Goal: Task Accomplishment & Management: Use online tool/utility

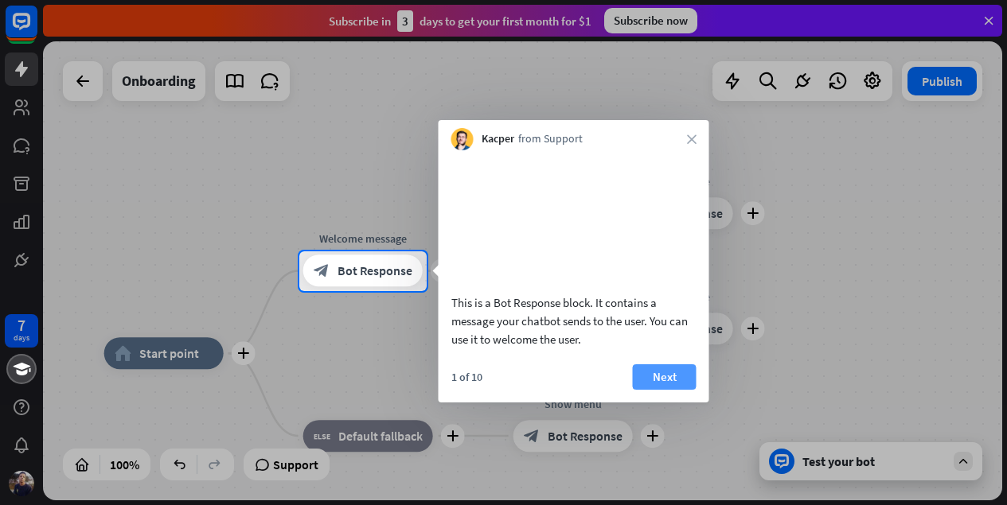
click at [663, 390] on button "Next" at bounding box center [665, 376] width 64 height 25
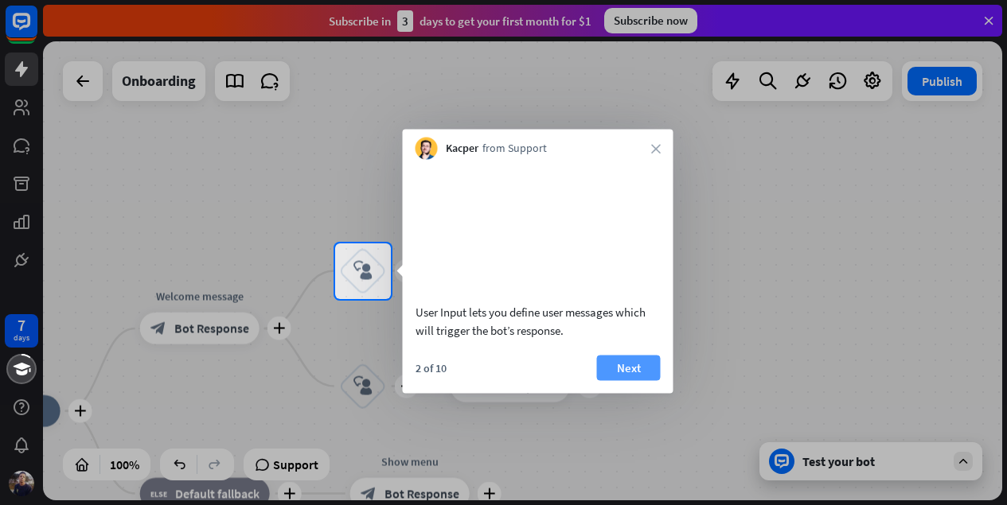
click at [629, 380] on button "Next" at bounding box center [629, 367] width 64 height 25
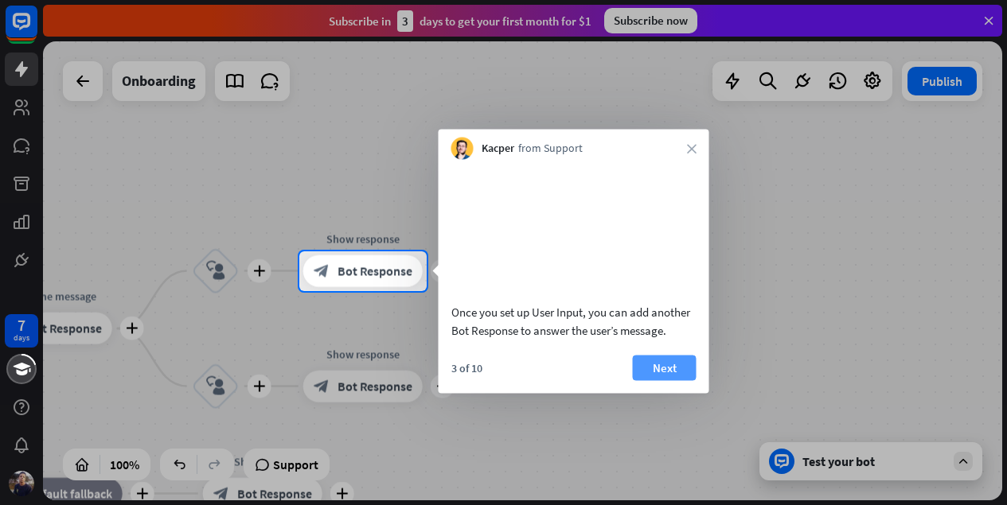
click at [670, 380] on button "Next" at bounding box center [665, 367] width 64 height 25
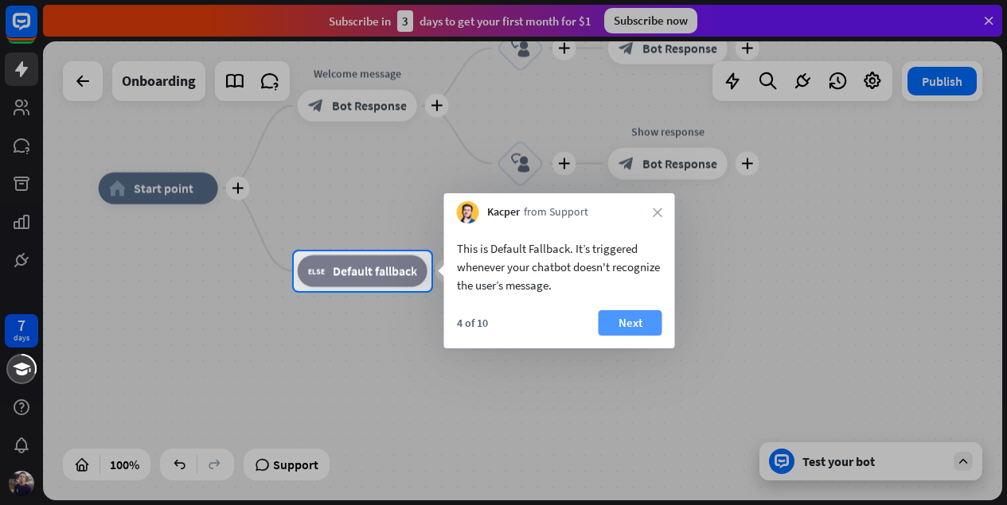
click at [626, 315] on button "Next" at bounding box center [630, 322] width 64 height 25
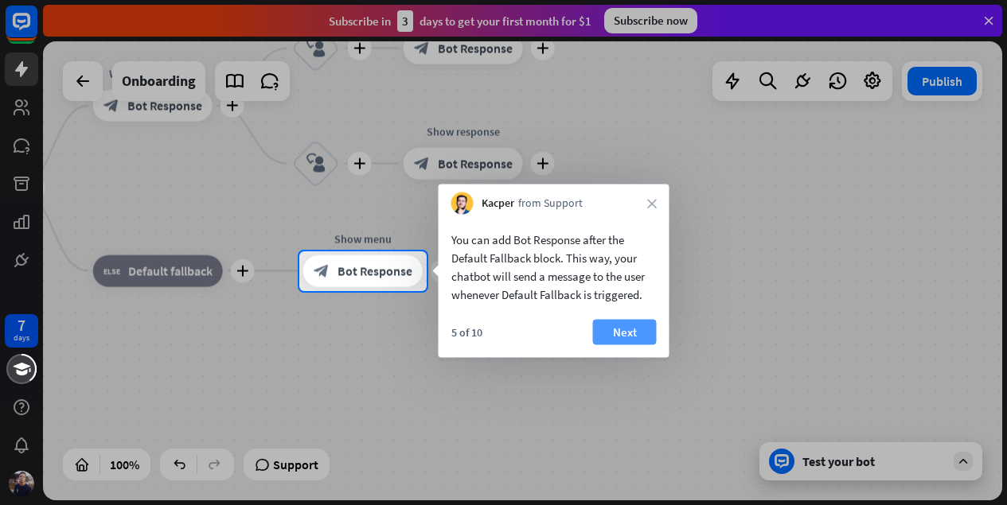
click at [641, 339] on button "Next" at bounding box center [625, 332] width 64 height 25
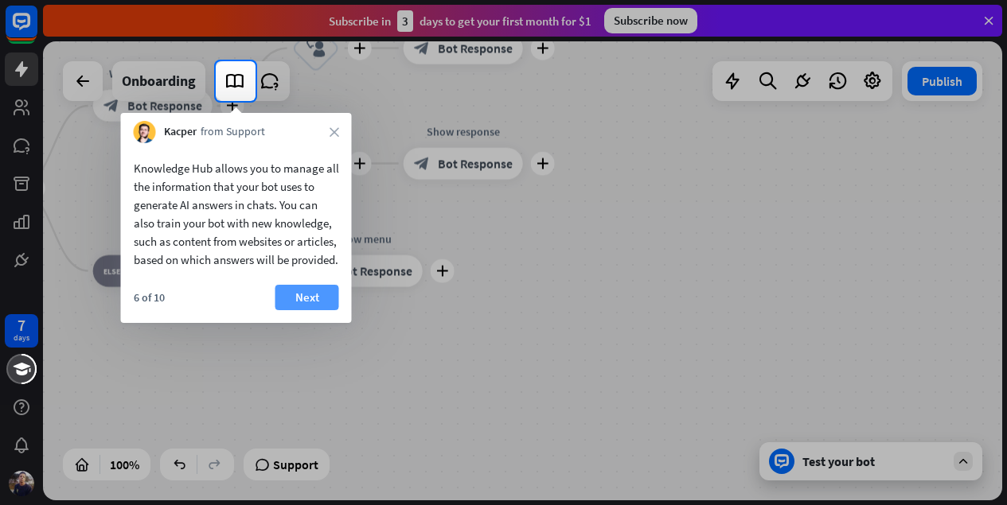
click at [297, 310] on button "Next" at bounding box center [307, 297] width 64 height 25
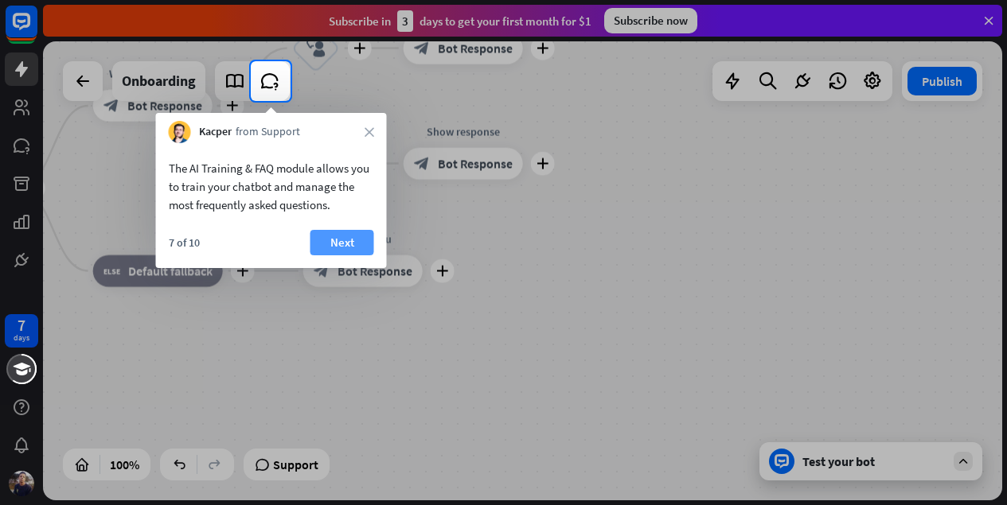
click at [351, 235] on button "Next" at bounding box center [342, 242] width 64 height 25
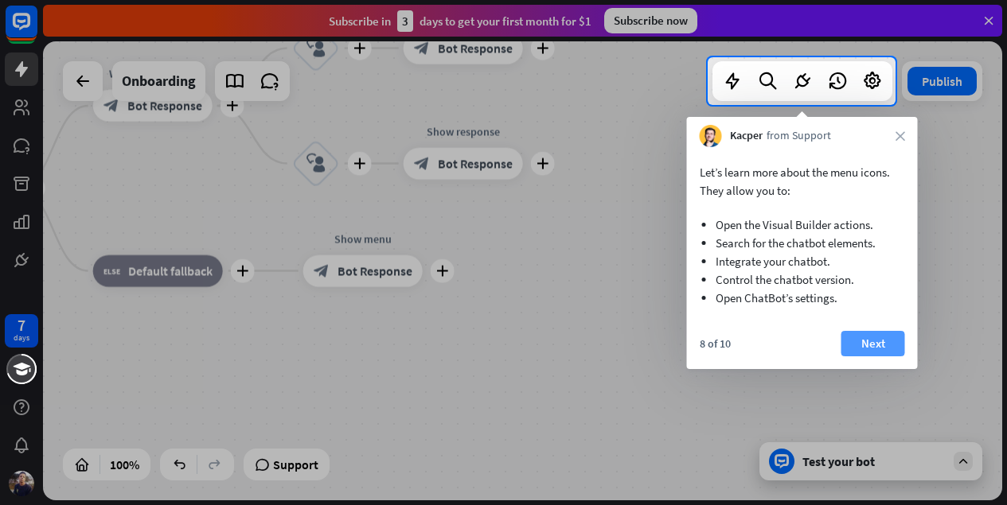
click at [889, 347] on button "Next" at bounding box center [873, 343] width 64 height 25
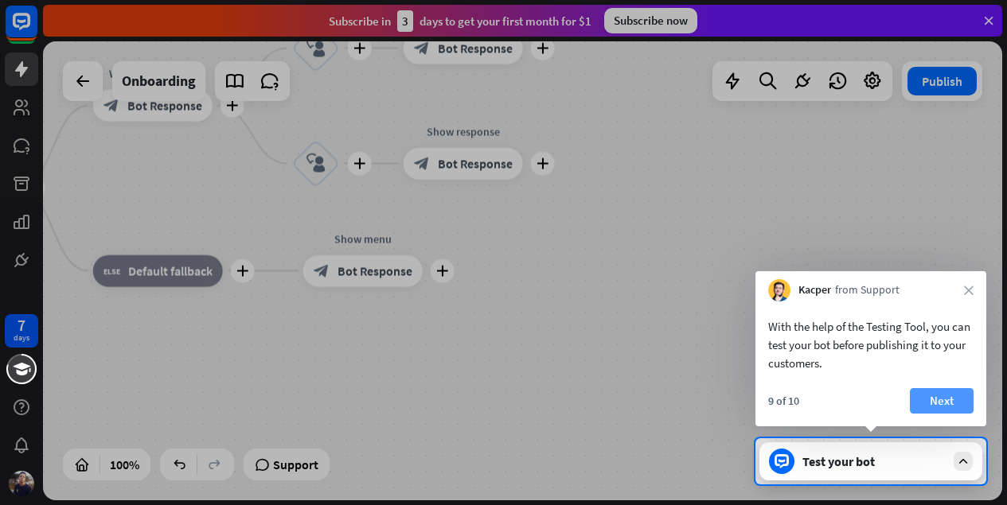
click at [927, 404] on button "Next" at bounding box center [942, 400] width 64 height 25
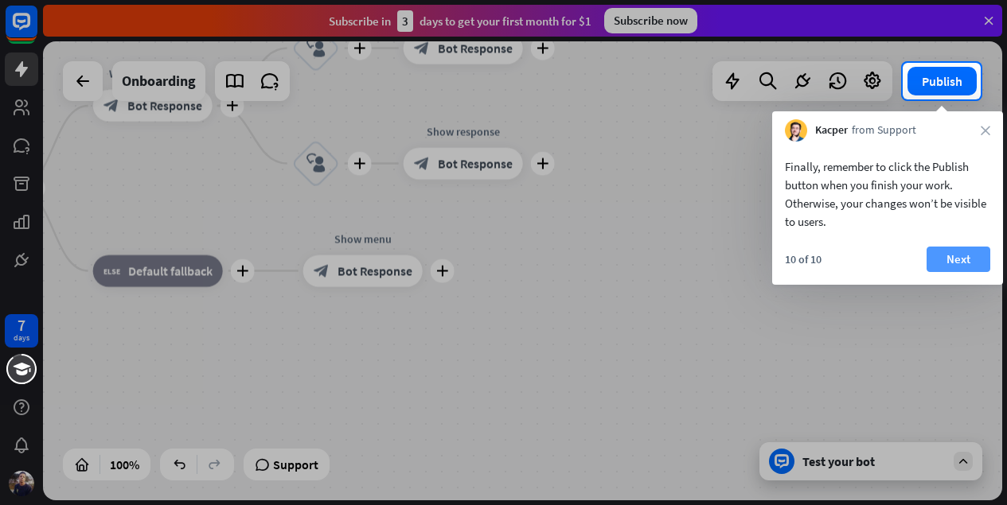
click at [967, 256] on button "Next" at bounding box center [958, 259] width 64 height 25
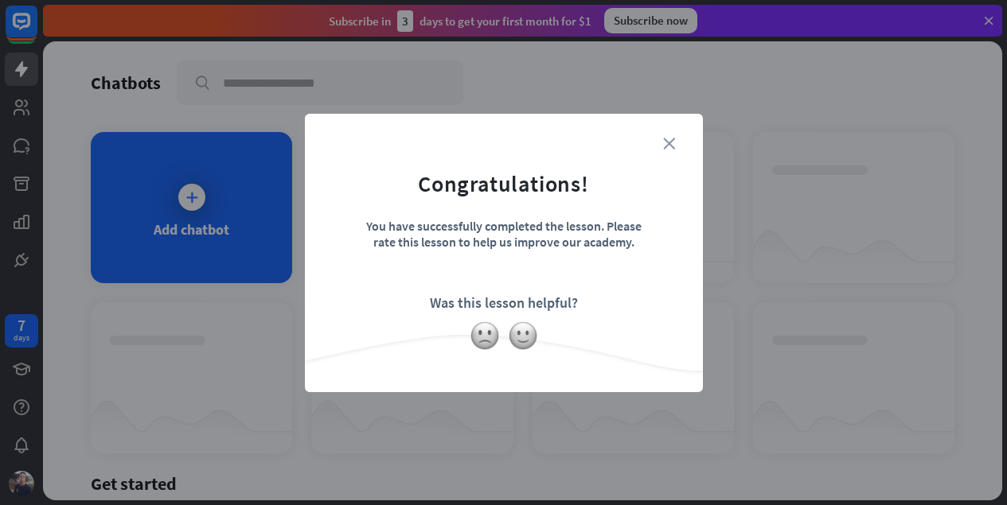
click at [667, 140] on icon "close" at bounding box center [669, 144] width 12 height 12
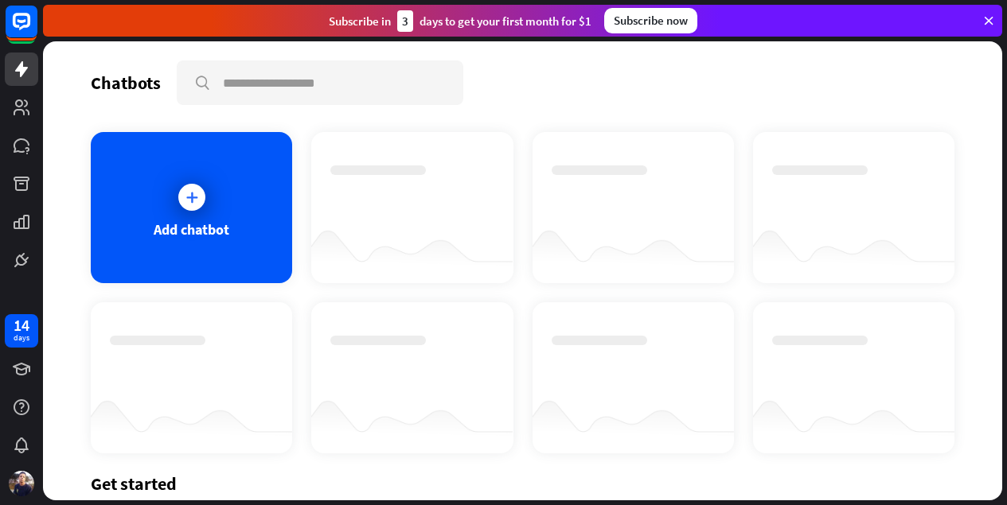
click at [983, 22] on icon at bounding box center [988, 21] width 14 height 14
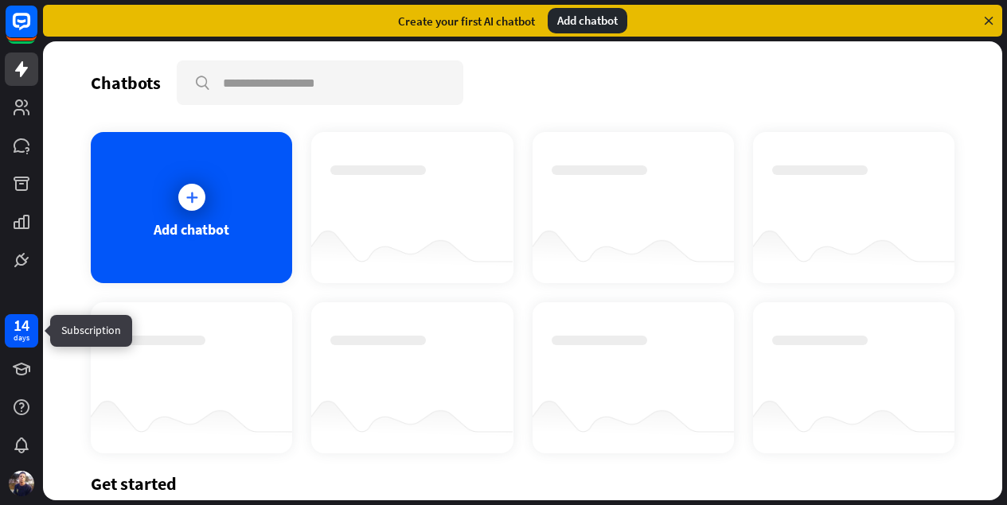
click at [24, 335] on div "days" at bounding box center [22, 338] width 16 height 11
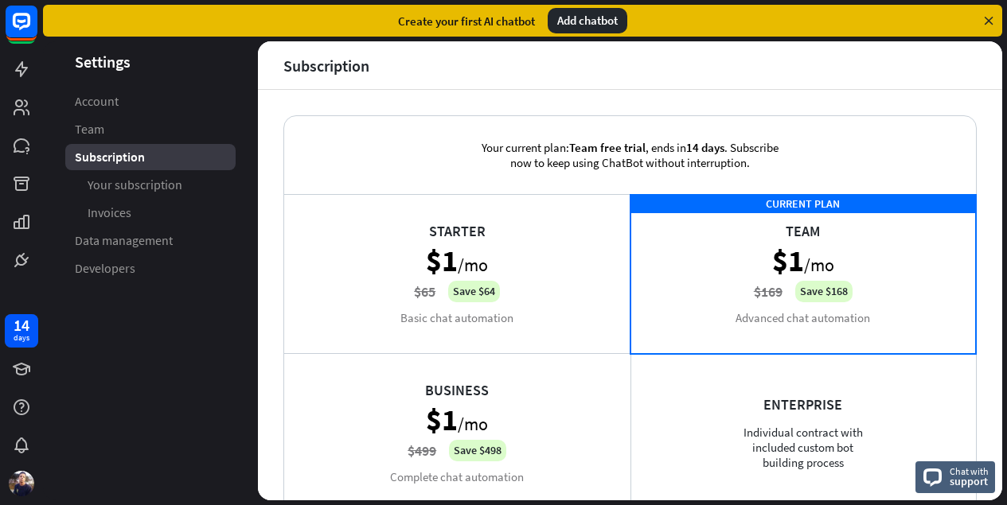
click at [988, 16] on icon at bounding box center [988, 21] width 14 height 14
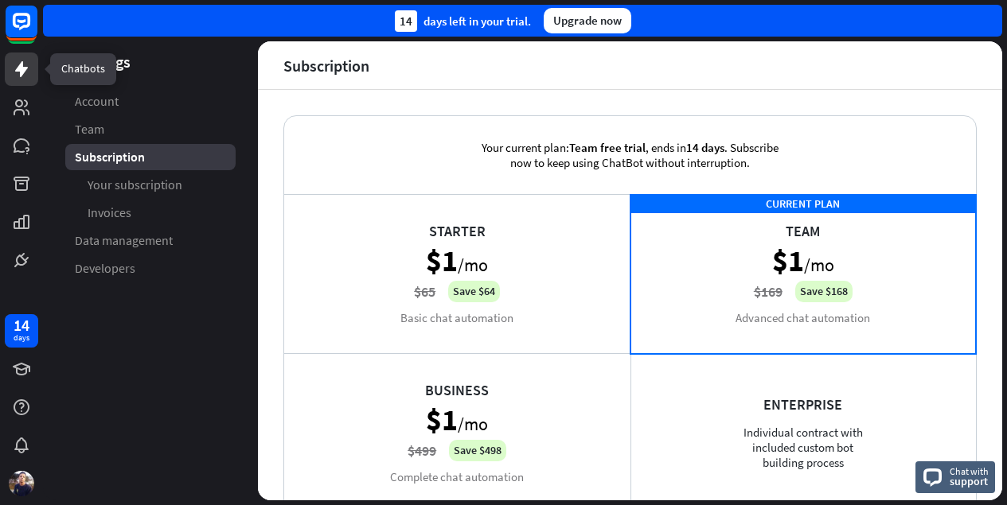
click at [25, 79] on link at bounding box center [21, 69] width 33 height 33
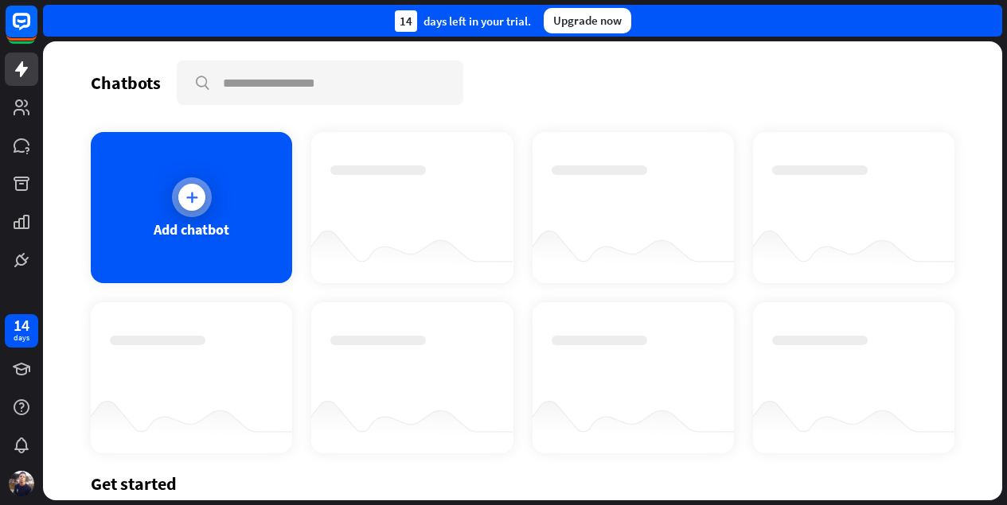
click at [193, 199] on icon at bounding box center [192, 197] width 16 height 16
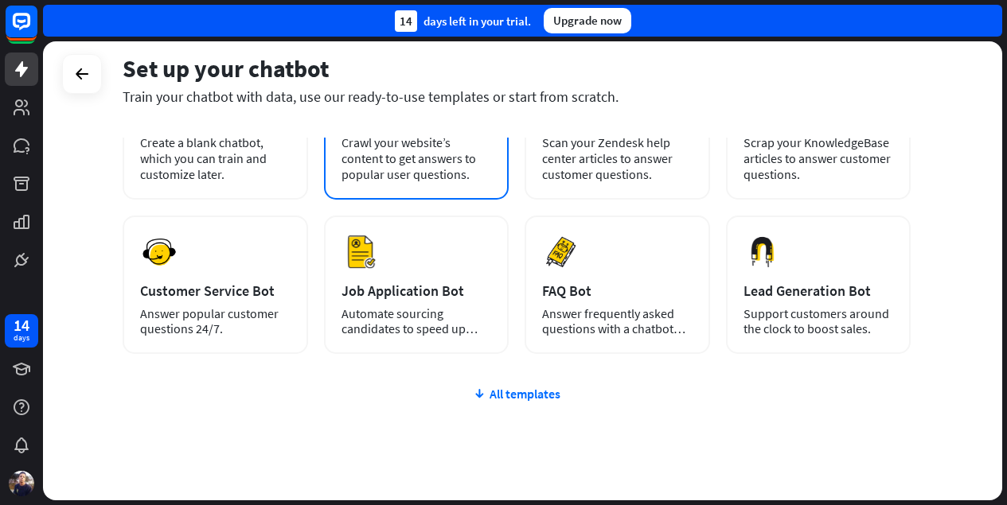
scroll to position [156, 0]
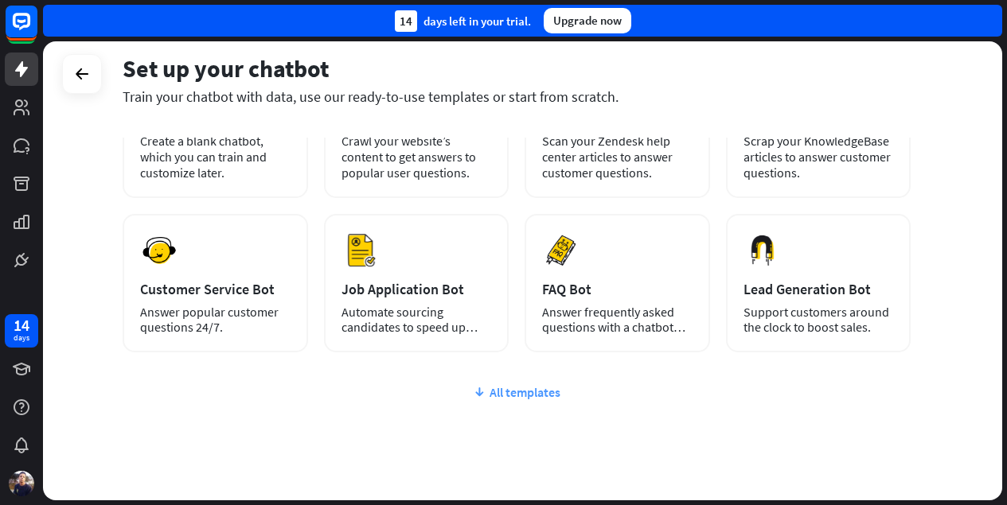
click at [529, 394] on div "All templates" at bounding box center [517, 392] width 788 height 16
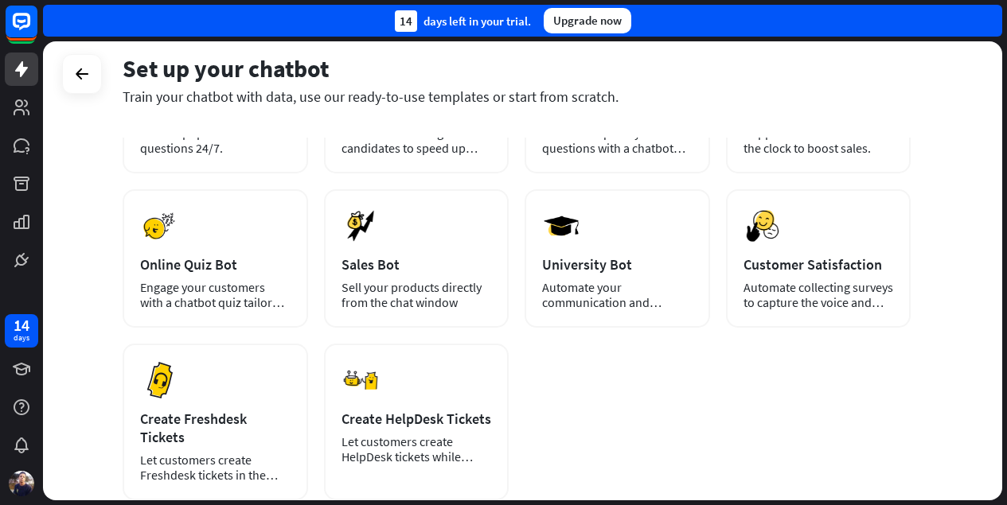
scroll to position [337, 0]
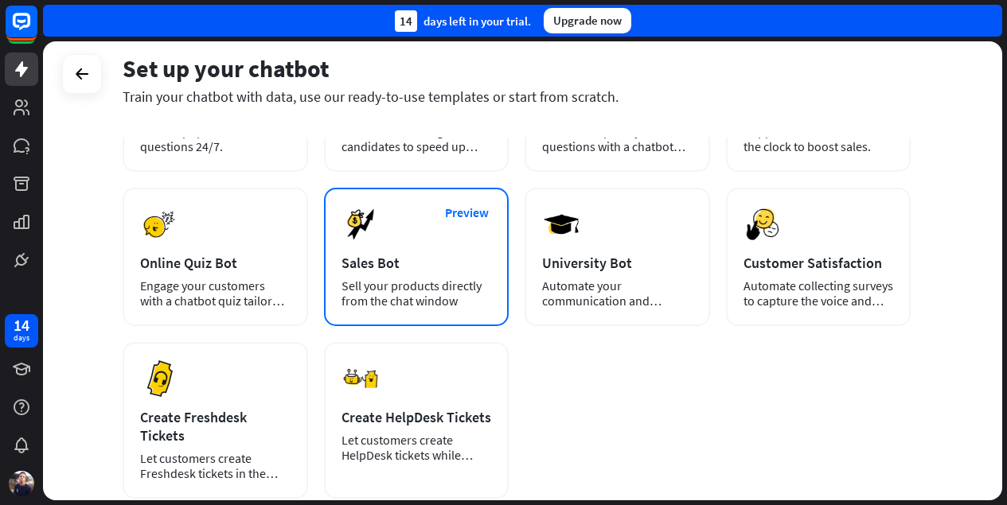
click at [452, 298] on div "Sell your products directly from the chat window" at bounding box center [416, 294] width 150 height 30
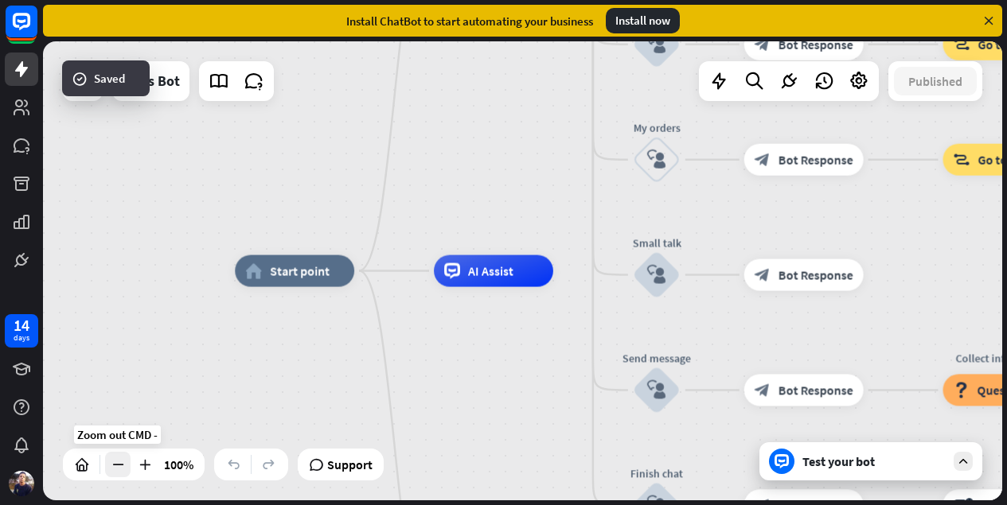
click at [123, 466] on icon at bounding box center [118, 465] width 16 height 16
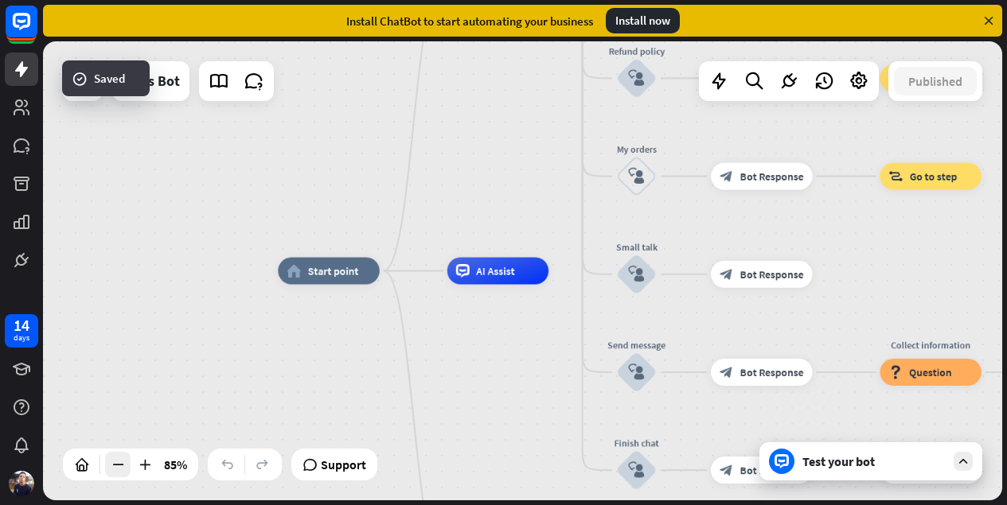
click at [123, 466] on icon at bounding box center [118, 465] width 16 height 16
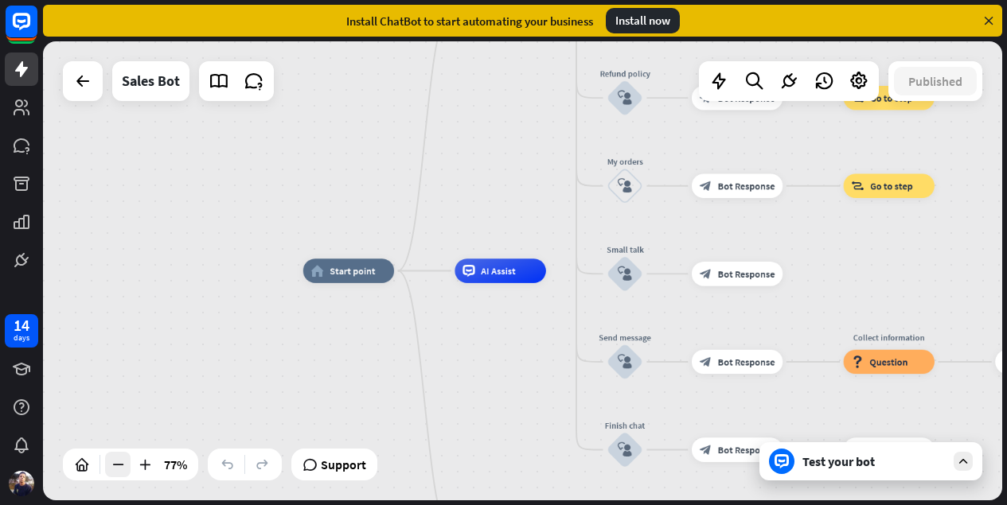
click at [123, 466] on icon at bounding box center [118, 465] width 16 height 16
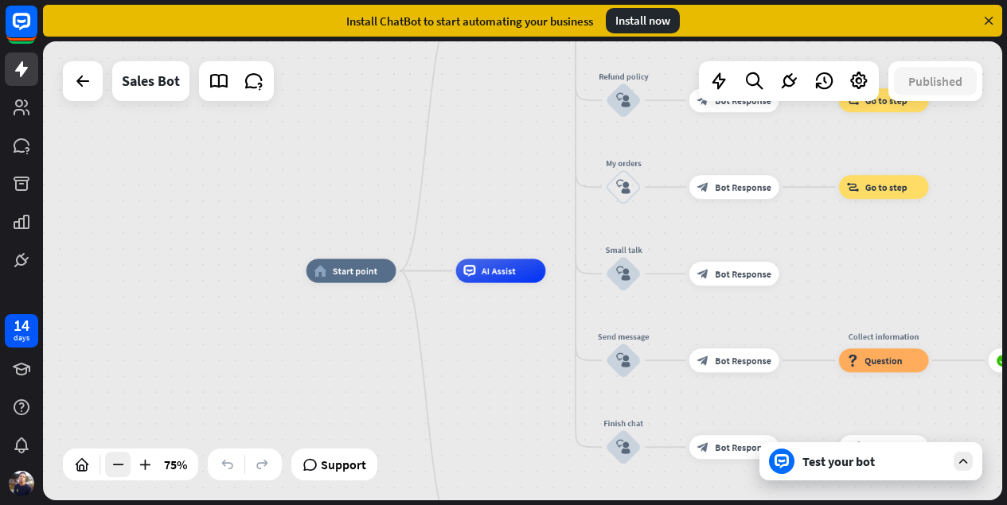
click at [123, 466] on icon at bounding box center [118, 465] width 16 height 16
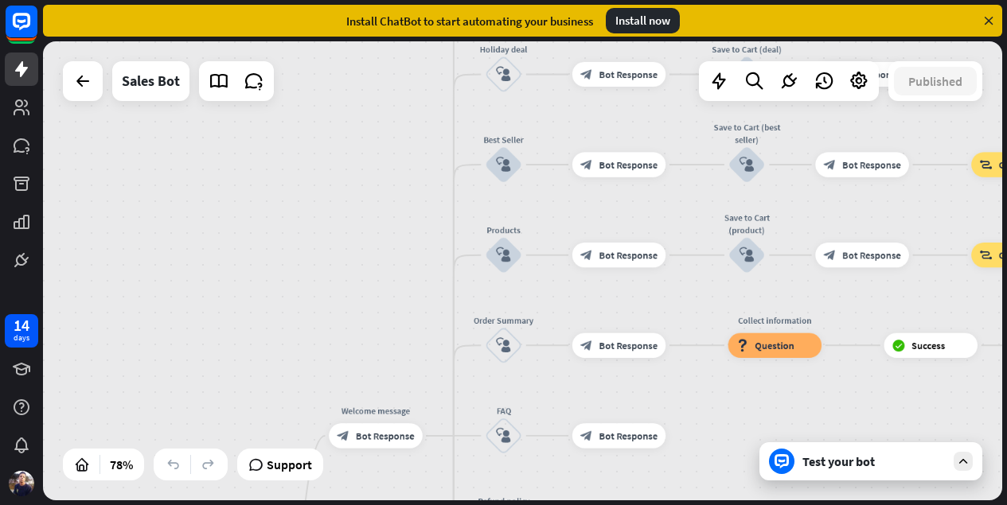
drag, startPoint x: 475, startPoint y: 128, endPoint x: 352, endPoint y: 559, distance: 448.6
click at [352, 504] on html "14 days close Product Help First steps Get started with ChatBot Help Center Fol…" at bounding box center [503, 252] width 1007 height 505
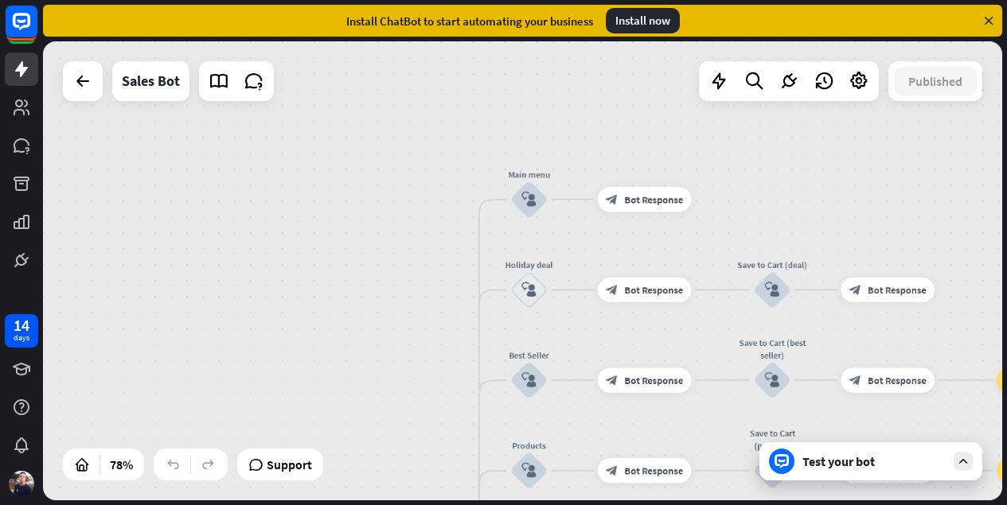
drag, startPoint x: 386, startPoint y: 279, endPoint x: 411, endPoint y: 495, distance: 217.1
click at [411, 495] on div "home_2 Start point Welcome message block_bot_response Bot Response Main menu bl…" at bounding box center [522, 270] width 959 height 459
click at [111, 465] on icon at bounding box center [118, 465] width 16 height 16
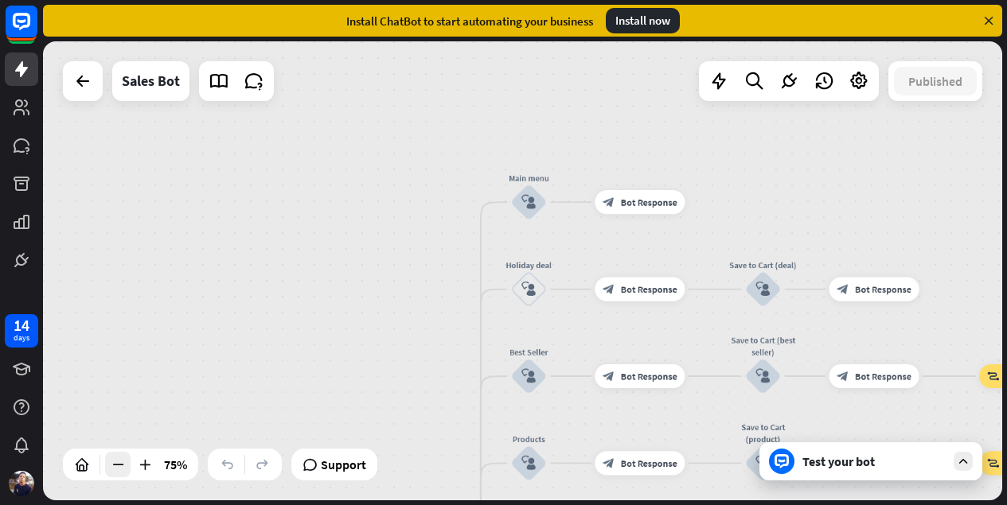
click at [111, 465] on icon at bounding box center [118, 465] width 16 height 16
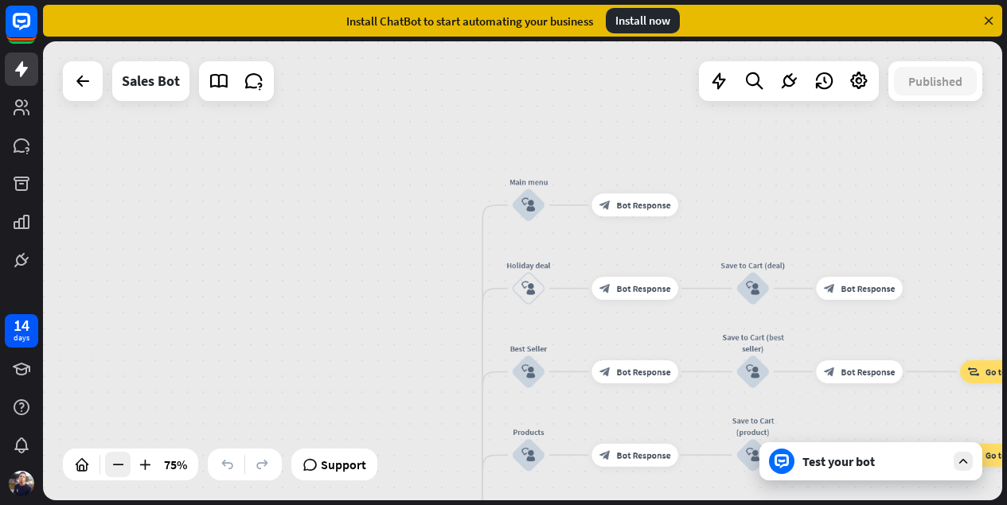
click at [111, 465] on icon at bounding box center [118, 465] width 16 height 16
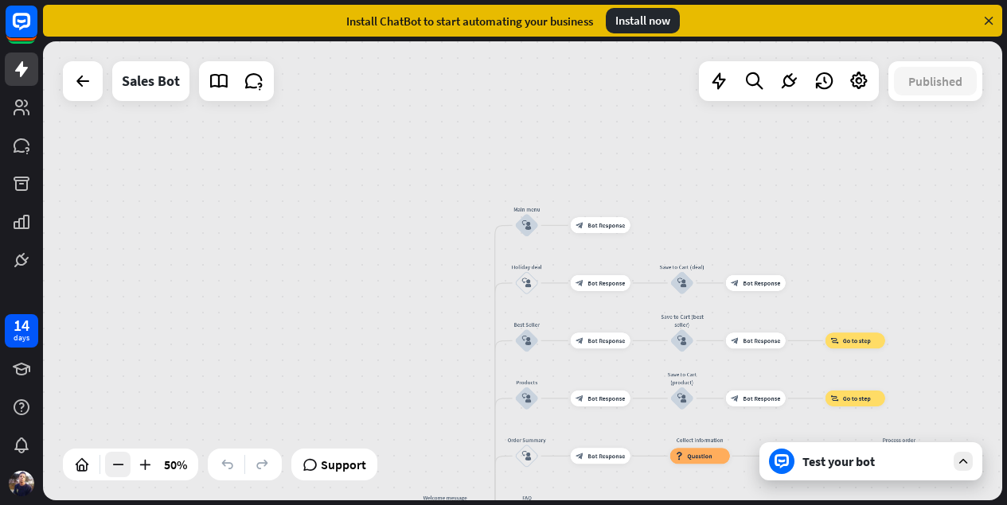
click at [111, 465] on icon at bounding box center [118, 465] width 16 height 16
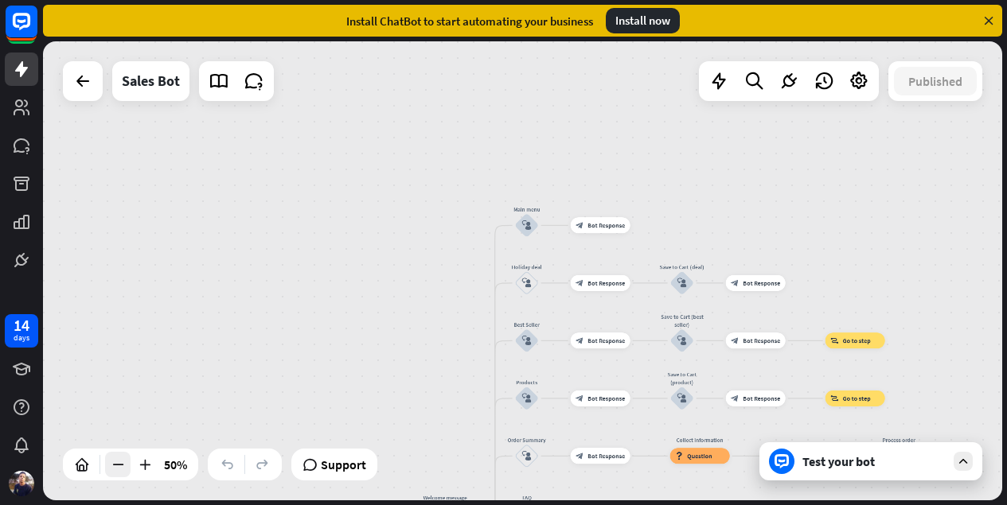
click at [111, 465] on icon at bounding box center [118, 465] width 16 height 16
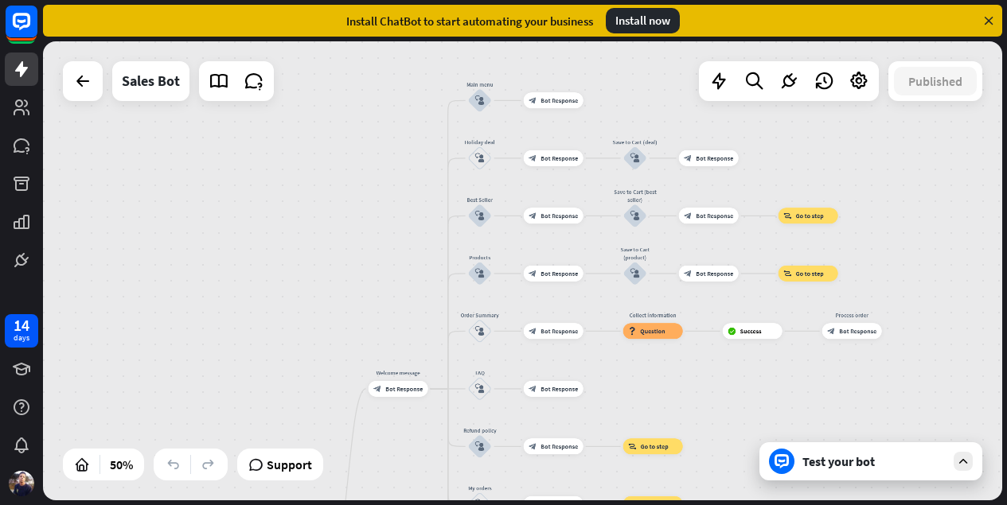
drag, startPoint x: 356, startPoint y: 258, endPoint x: 305, endPoint y: 65, distance: 199.2
click at [305, 66] on div "home_2 Start point Welcome message block_bot_response Bot Response Main menu bl…" at bounding box center [522, 270] width 959 height 459
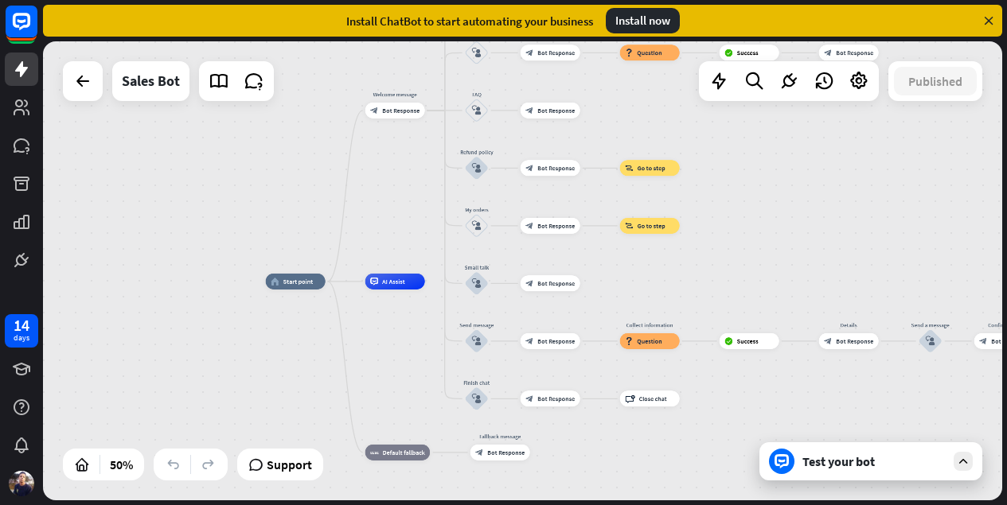
drag, startPoint x: 325, startPoint y: 283, endPoint x: 325, endPoint y: 70, distance: 213.3
click at [325, 71] on div "home_2 Start point Welcome message block_bot_response Bot Response Main menu bl…" at bounding box center [522, 270] width 959 height 459
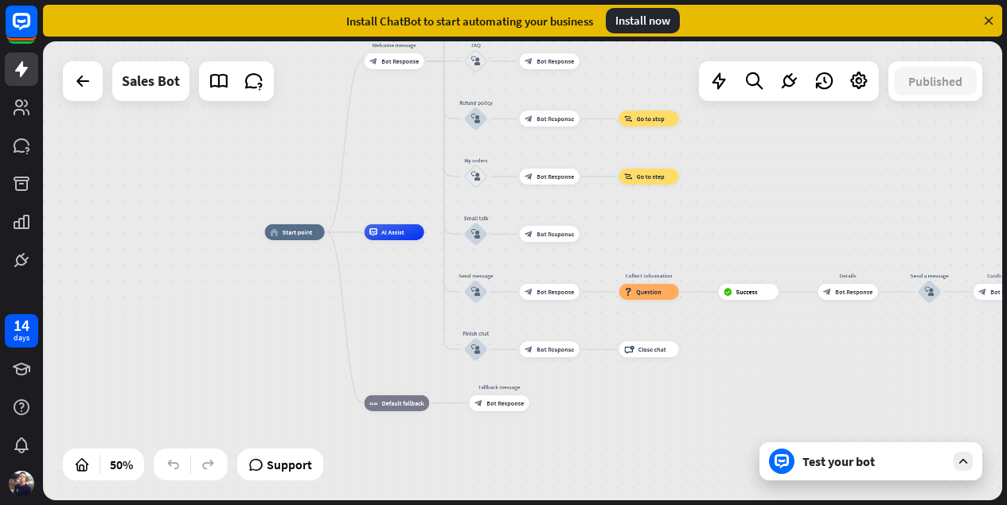
drag, startPoint x: 275, startPoint y: 176, endPoint x: 275, endPoint y: 129, distance: 47.0
click at [275, 129] on div "home_2 Start point Welcome message block_bot_response Bot Response Main menu bl…" at bounding box center [522, 270] width 959 height 459
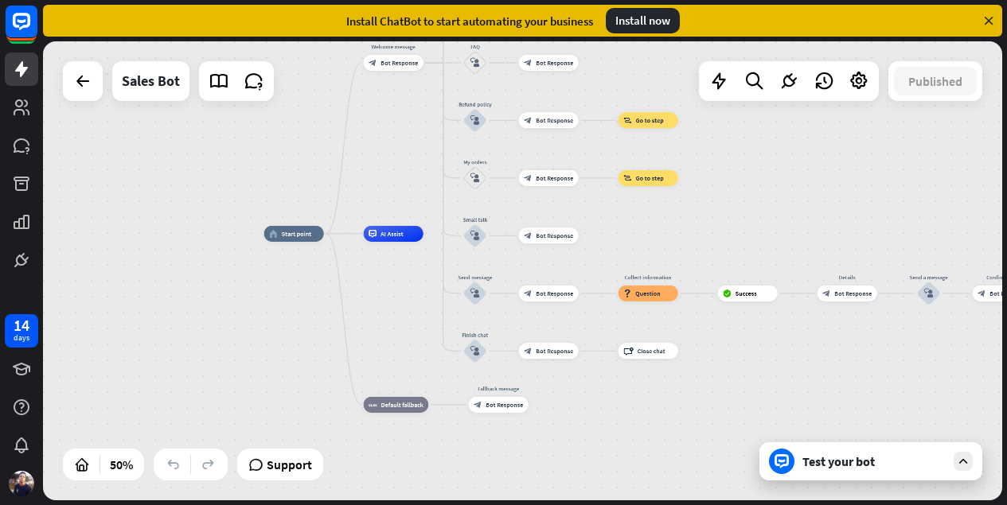
click at [860, 470] on div "Test your bot" at bounding box center [870, 461] width 223 height 38
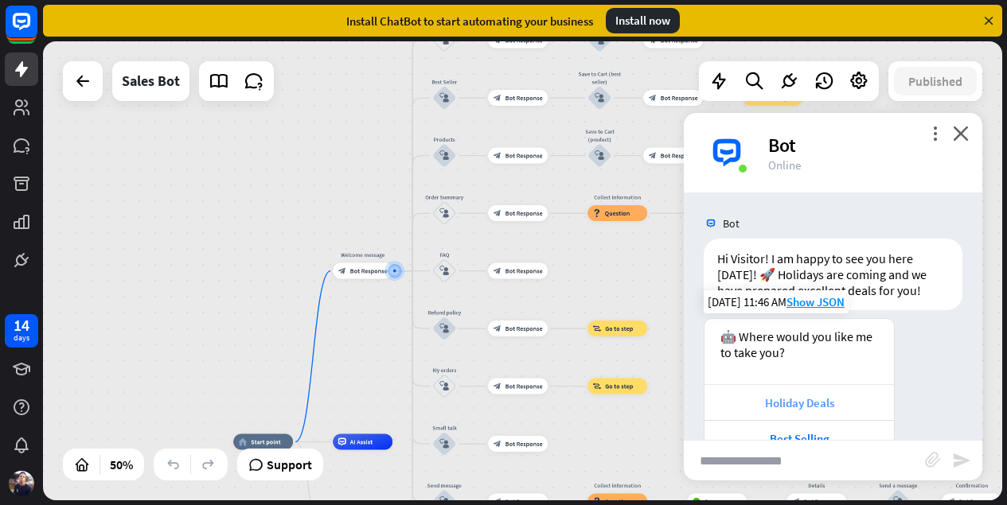
scroll to position [148, 0]
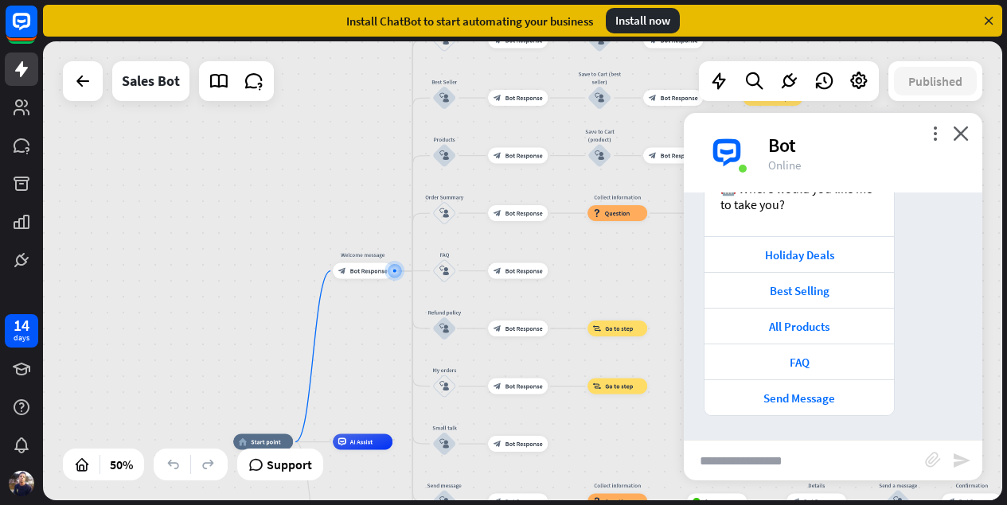
click at [964, 143] on div "more_vert close Bot Online" at bounding box center [833, 153] width 298 height 80
click at [355, 272] on span "Bot Response" at bounding box center [368, 271] width 37 height 8
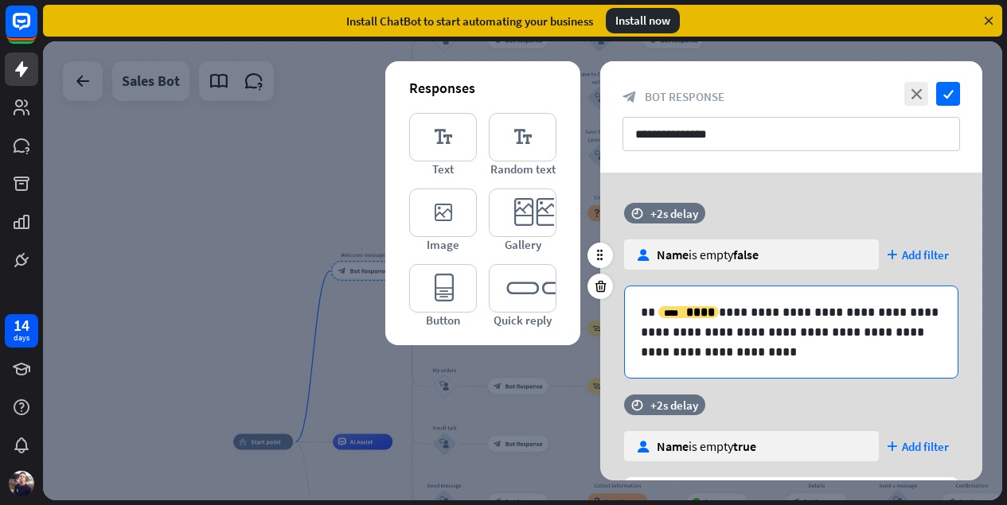
click at [757, 325] on p "**********" at bounding box center [791, 332] width 301 height 60
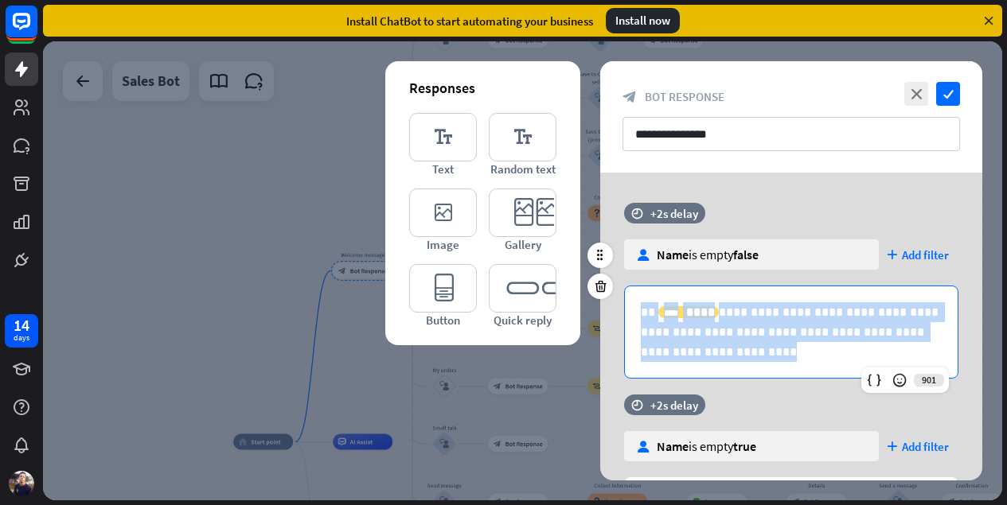
click at [757, 325] on p "**********" at bounding box center [791, 332] width 301 height 60
click at [762, 360] on p "**********" at bounding box center [791, 332] width 301 height 60
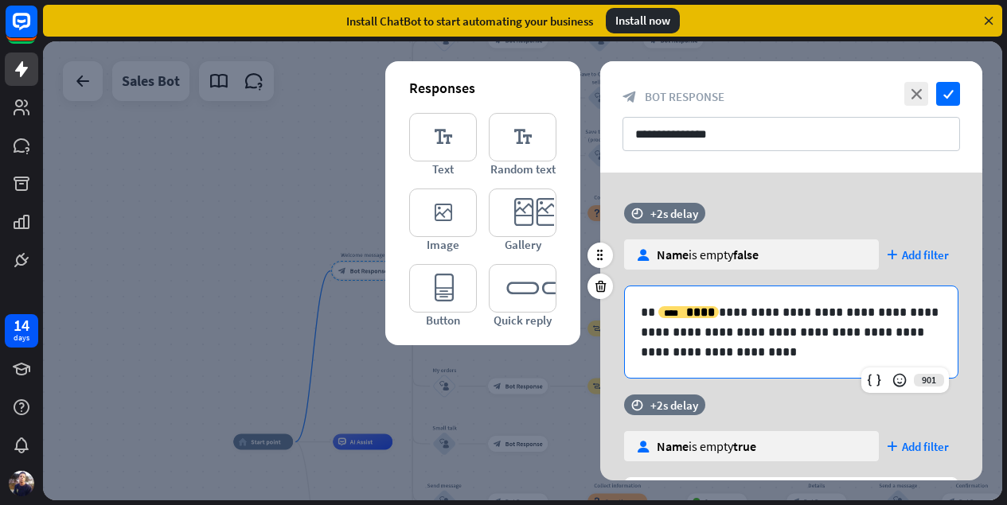
click at [762, 360] on p "**********" at bounding box center [791, 332] width 301 height 60
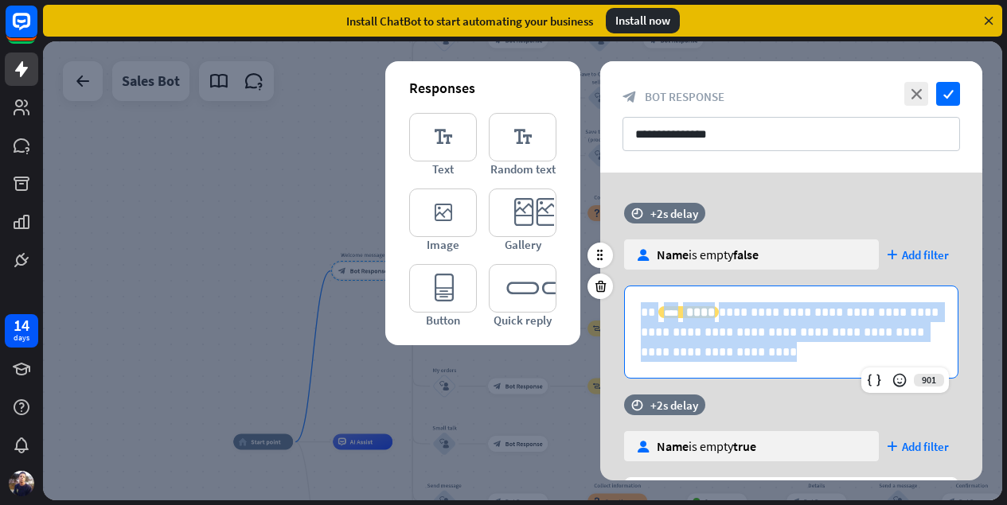
click at [762, 360] on p "**********" at bounding box center [791, 332] width 301 height 60
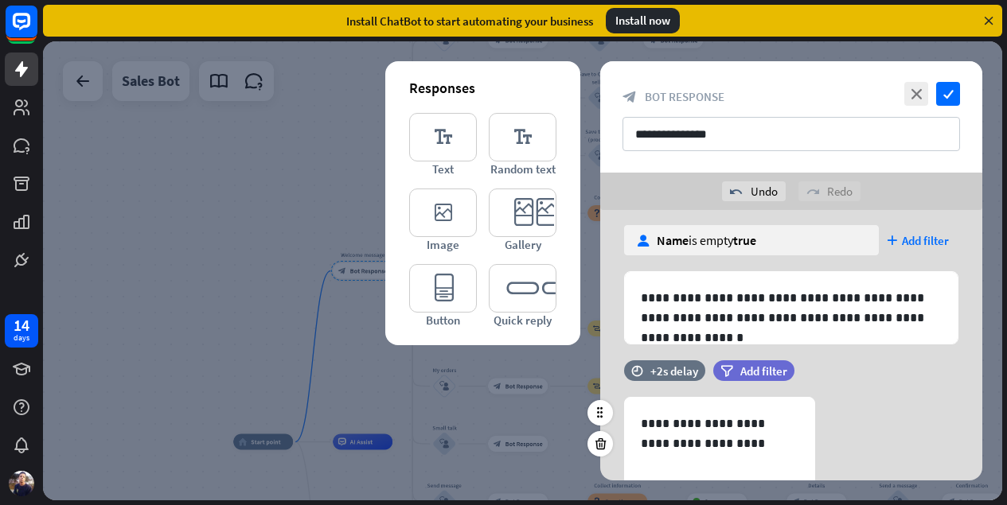
scroll to position [193, 0]
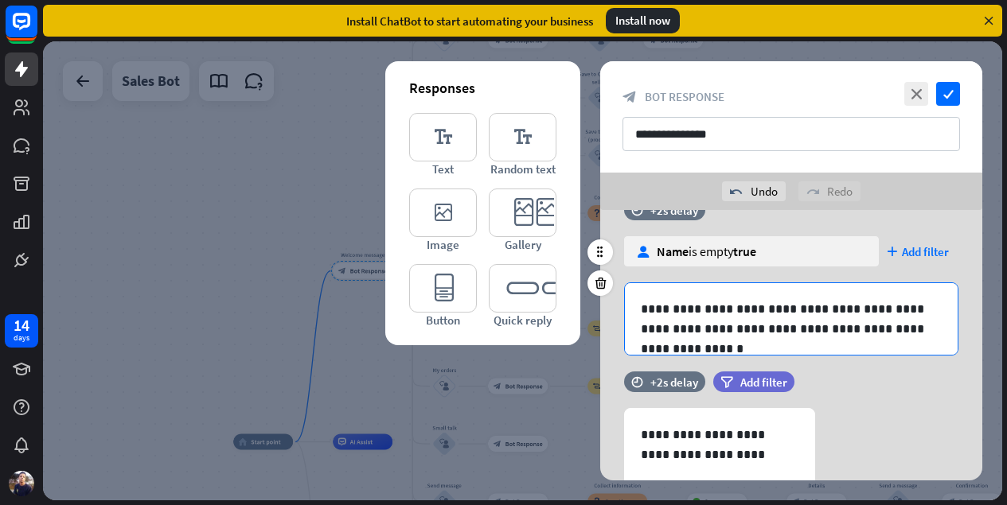
click at [734, 319] on p "**********" at bounding box center [791, 319] width 301 height 40
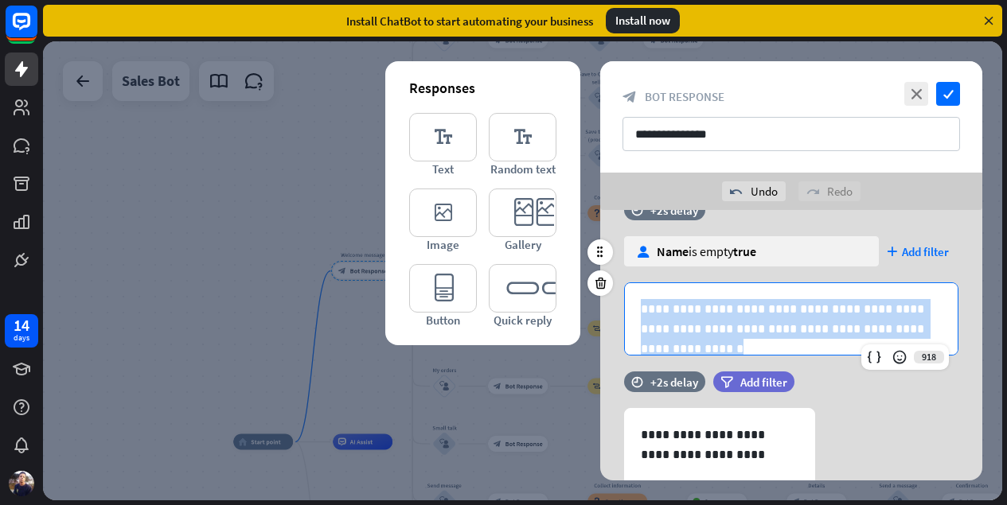
click at [734, 319] on p "**********" at bounding box center [791, 319] width 301 height 40
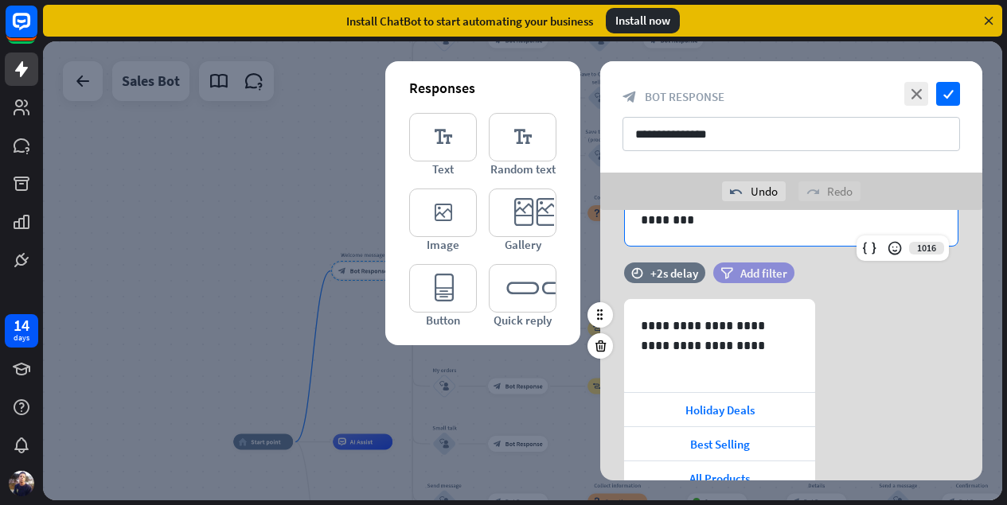
scroll to position [311, 0]
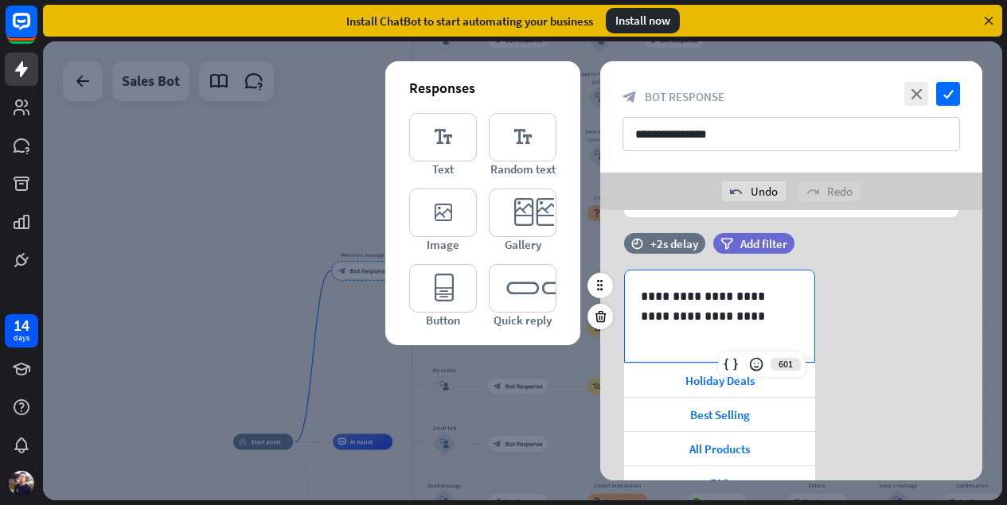
click at [719, 300] on p "**********" at bounding box center [720, 306] width 158 height 40
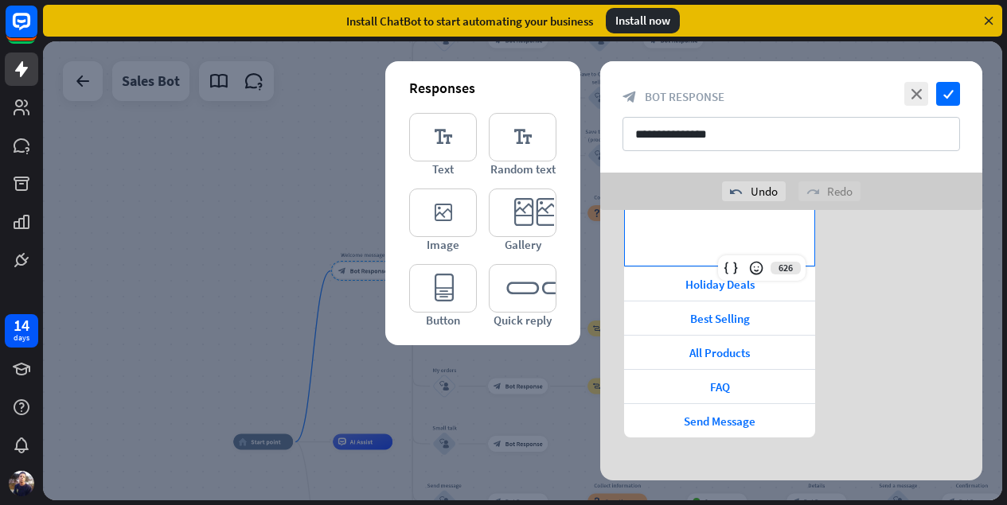
scroll to position [420, 0]
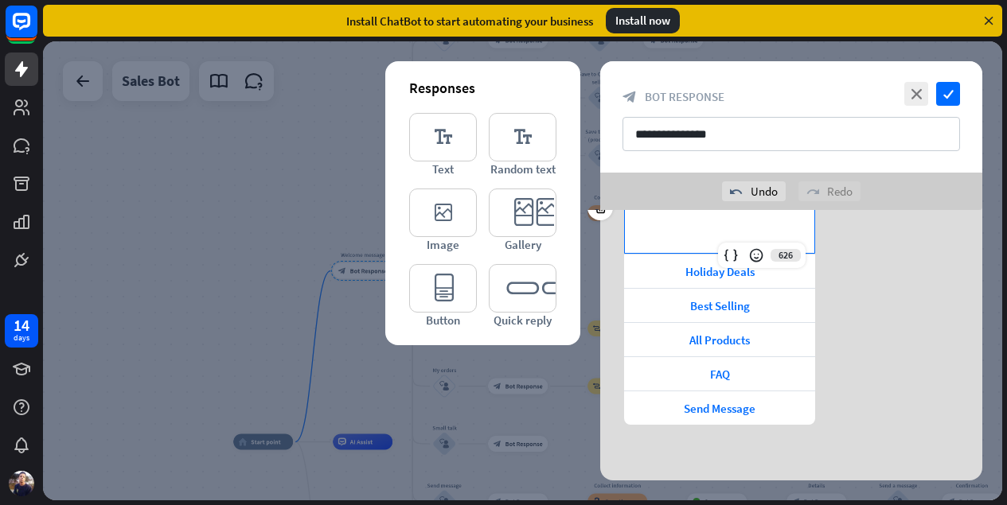
click at [892, 306] on div "**********" at bounding box center [791, 293] width 382 height 264
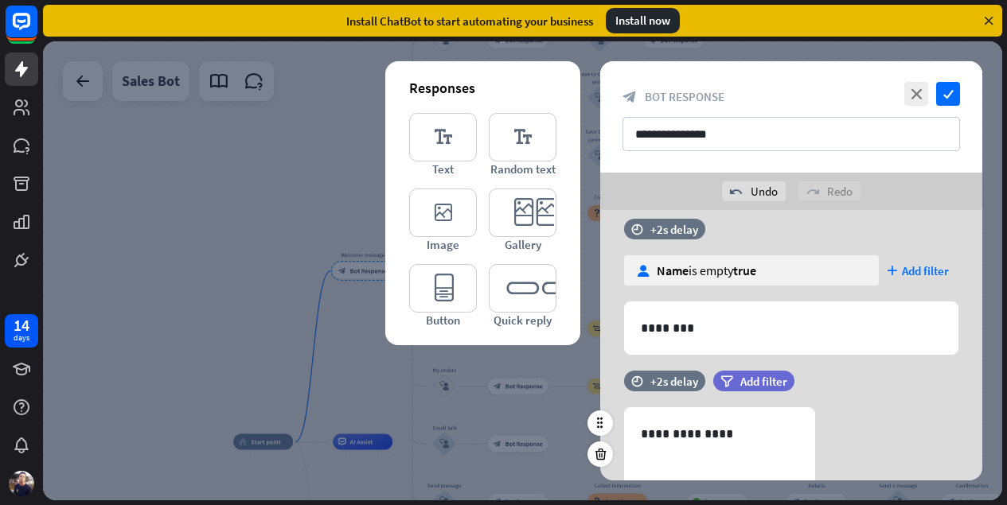
scroll to position [166, 0]
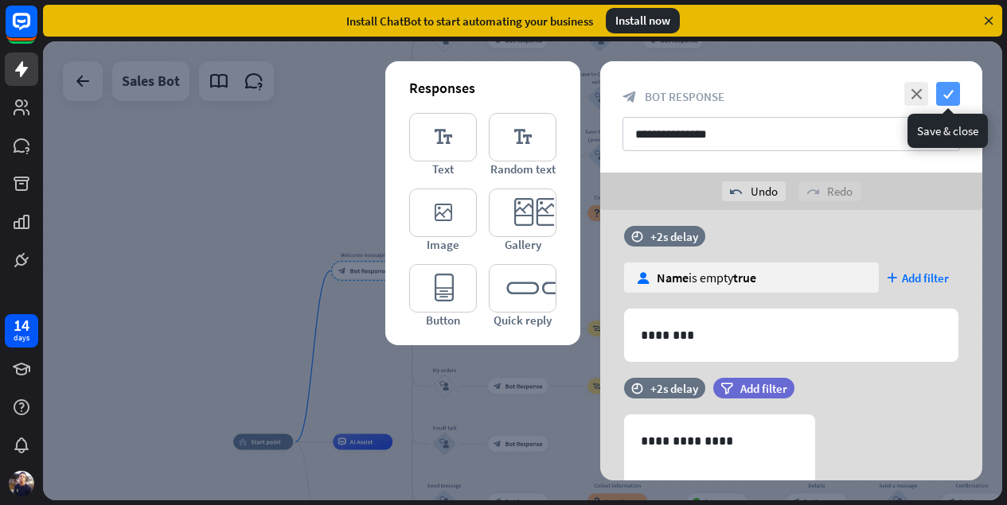
click at [952, 94] on icon "check" at bounding box center [948, 94] width 24 height 24
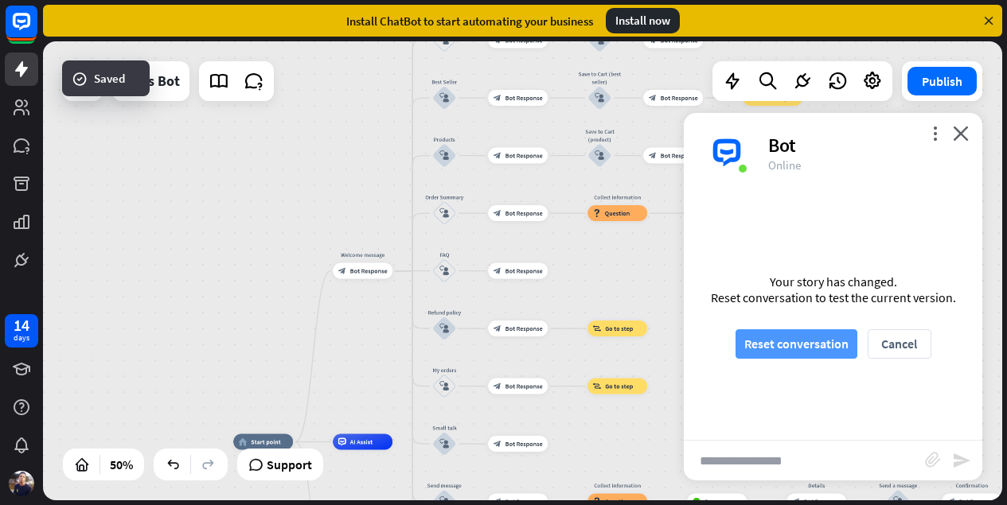
click at [797, 340] on button "Reset conversation" at bounding box center [796, 343] width 122 height 29
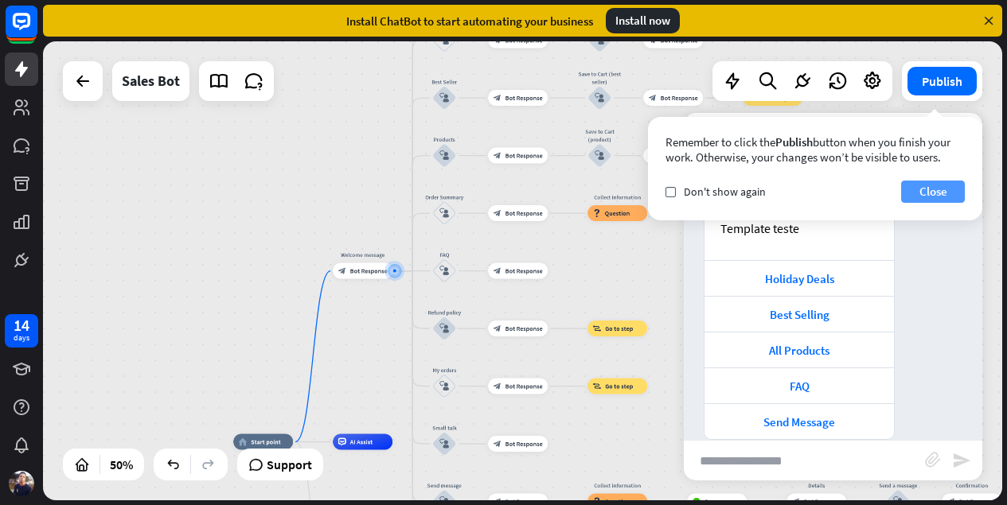
scroll to position [100, 0]
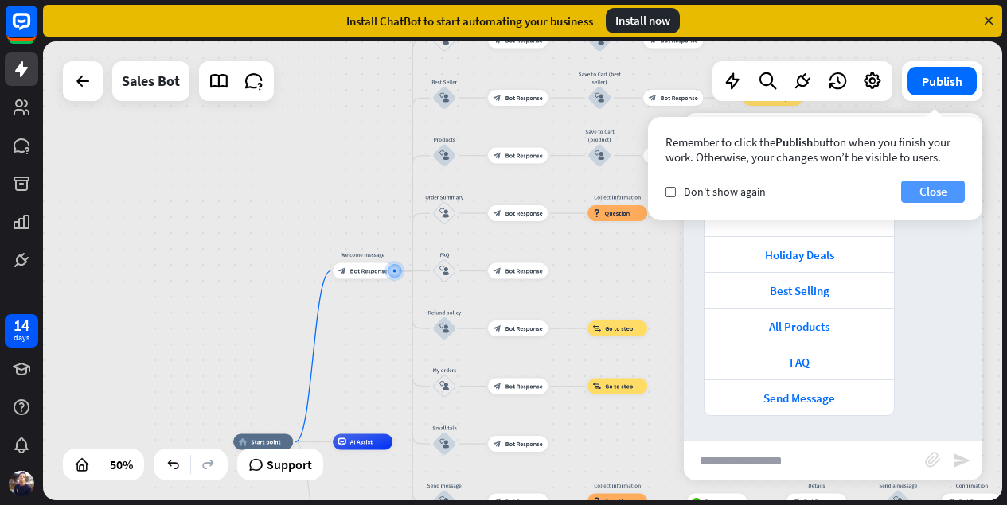
click at [937, 200] on button "Close" at bounding box center [933, 192] width 64 height 22
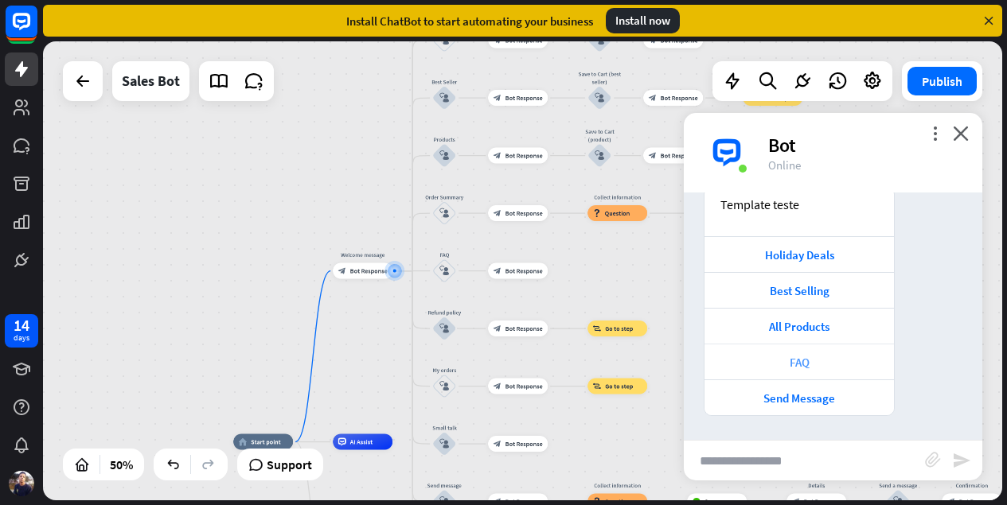
scroll to position [0, 0]
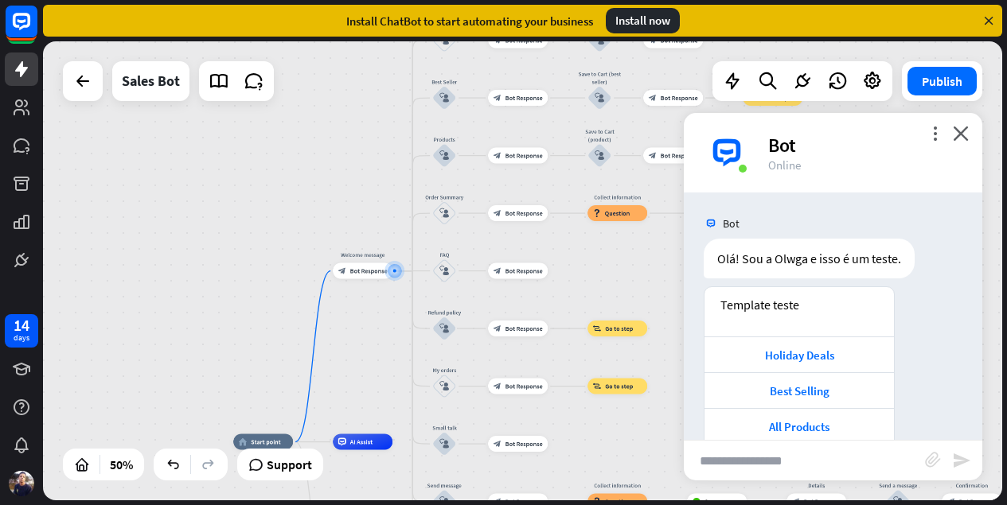
click at [979, 145] on div "more_vert close Bot Online" at bounding box center [833, 153] width 298 height 80
click at [968, 140] on div "more_vert close Bot Online" at bounding box center [833, 153] width 298 height 80
click at [958, 126] on icon "close" at bounding box center [960, 133] width 16 height 15
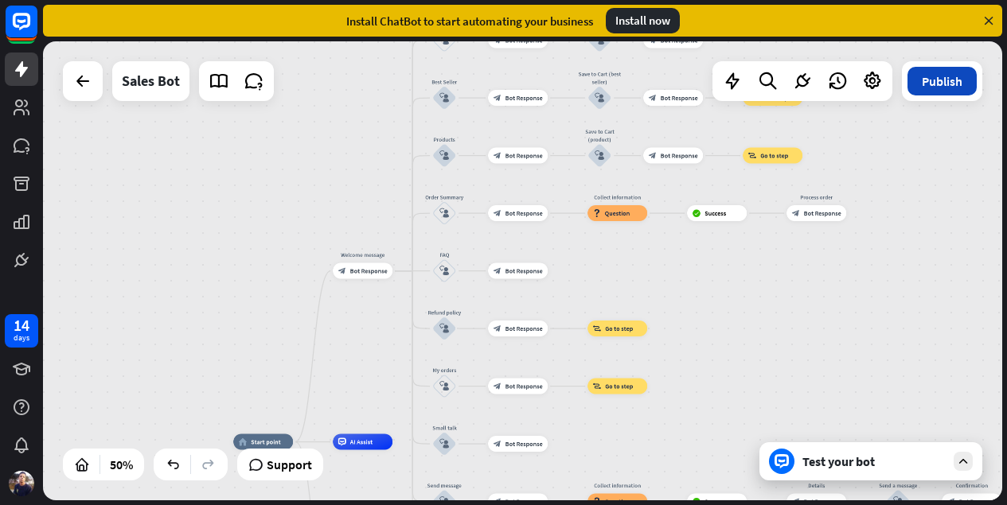
click at [954, 73] on button "Publish" at bounding box center [941, 81] width 69 height 29
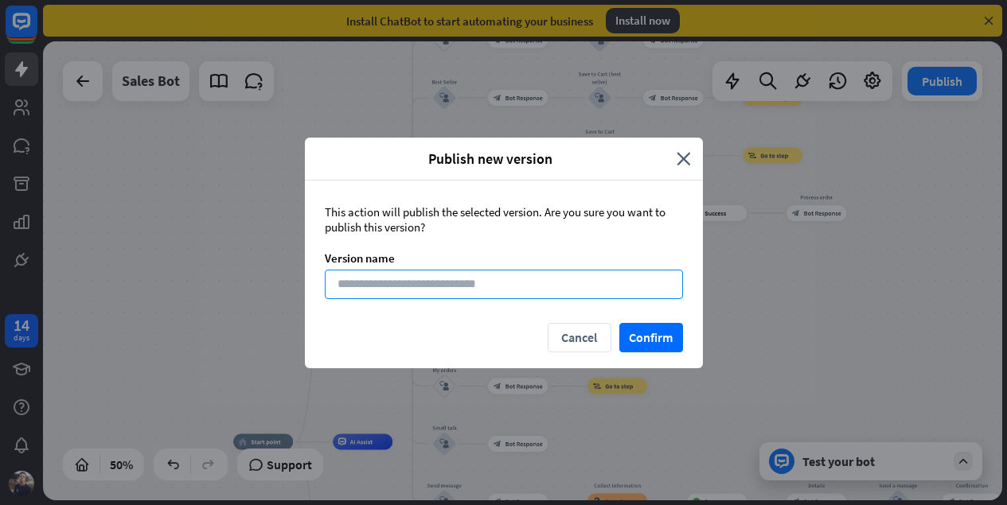
click at [555, 291] on input at bounding box center [504, 284] width 358 height 29
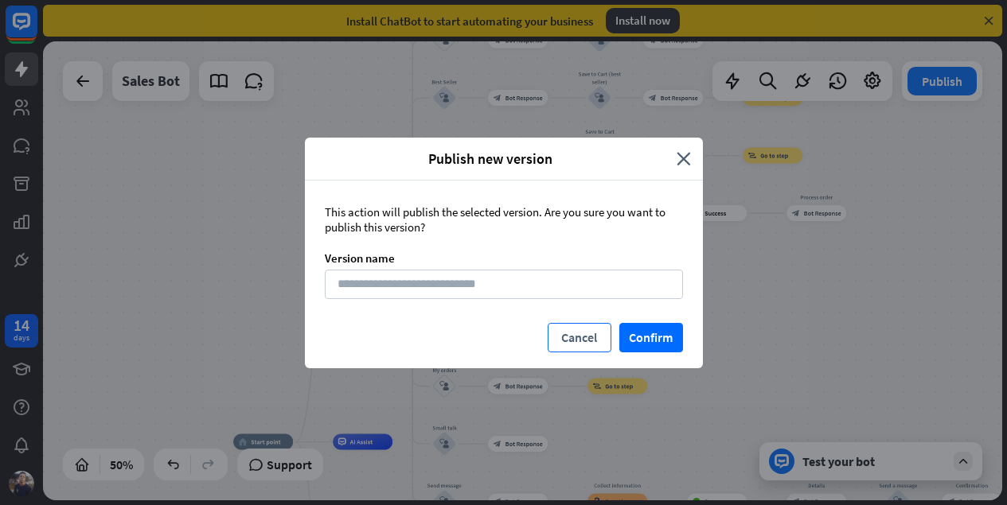
click at [570, 329] on button "Cancel" at bounding box center [579, 337] width 64 height 29
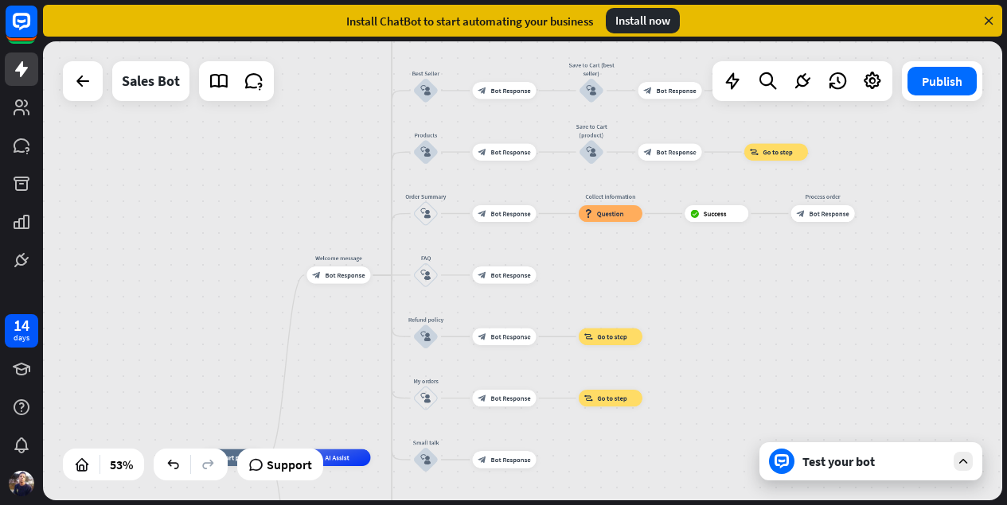
click at [72, 99] on div at bounding box center [83, 81] width 40 height 40
click at [83, 90] on icon at bounding box center [82, 81] width 19 height 19
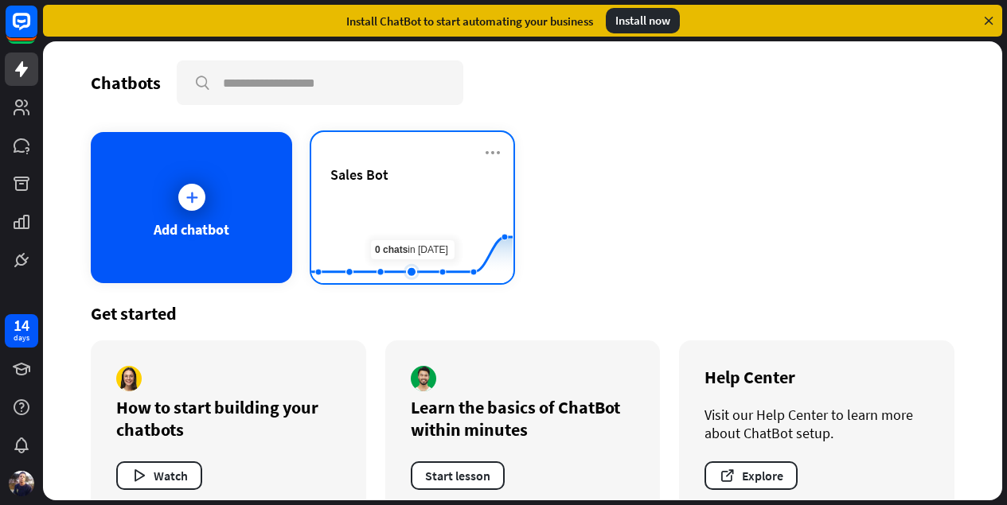
click at [397, 220] on rect at bounding box center [411, 243] width 201 height 99
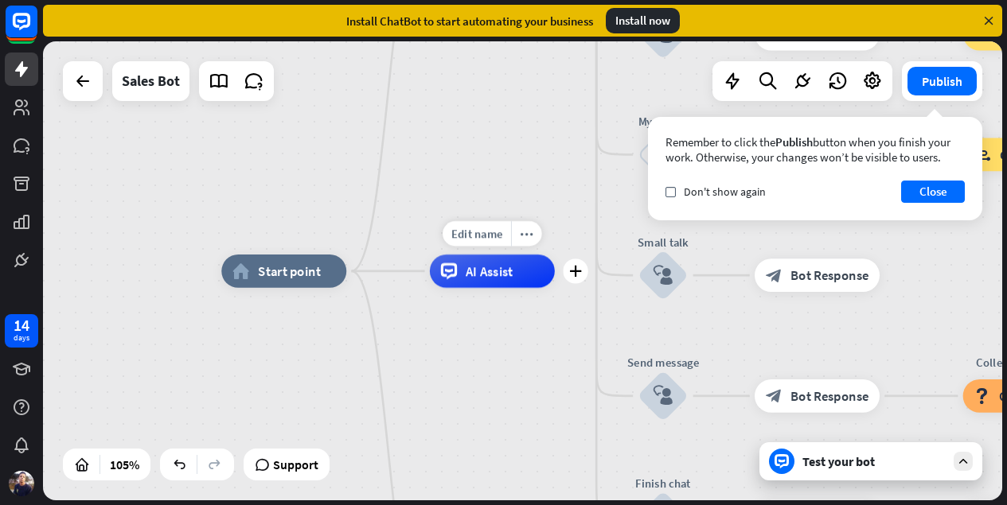
click at [504, 271] on span "AI Assist" at bounding box center [490, 271] width 48 height 17
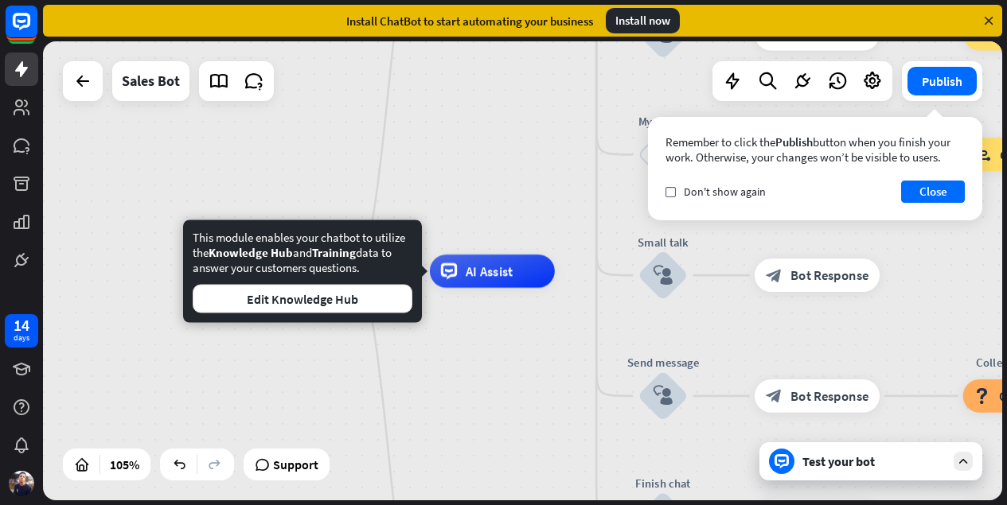
click at [459, 335] on div "home_2 Start point Welcome message block_bot_response Bot Response Main menu bl…" at bounding box center [722, 511] width 1003 height 481
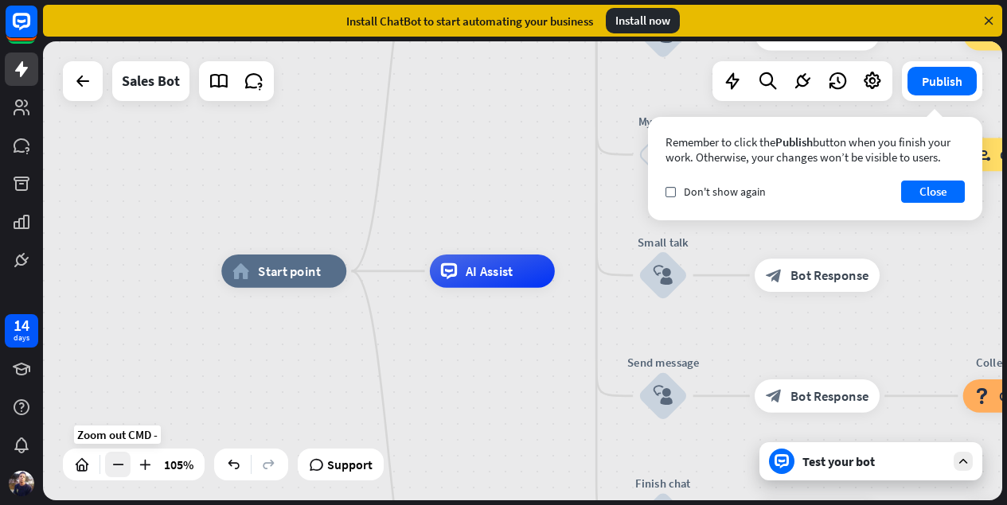
click at [124, 464] on icon at bounding box center [118, 465] width 16 height 16
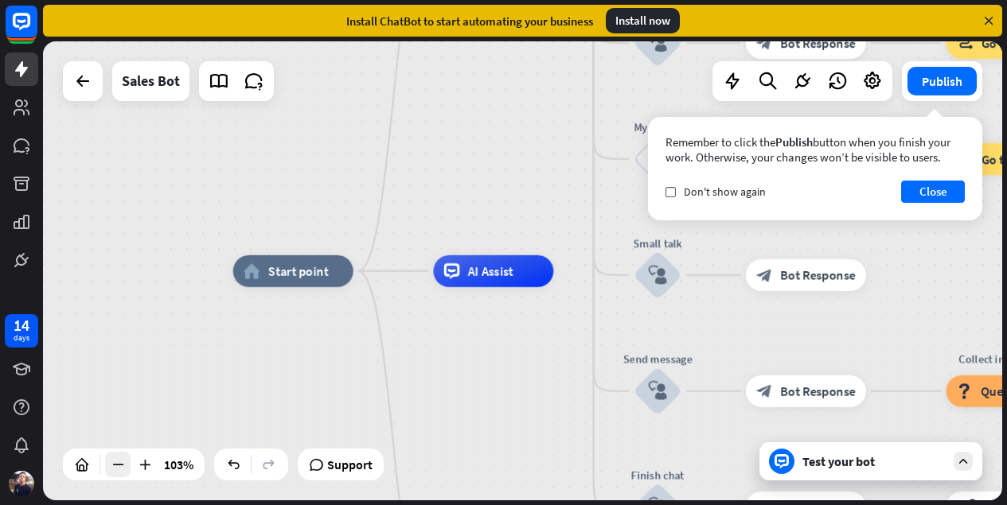
click at [124, 464] on icon at bounding box center [118, 465] width 16 height 16
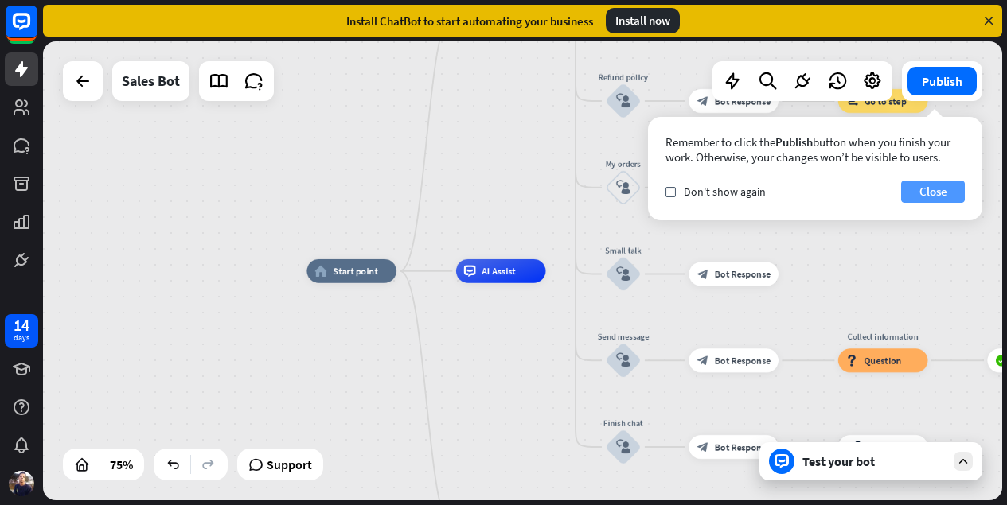
click at [941, 188] on button "Close" at bounding box center [933, 192] width 64 height 22
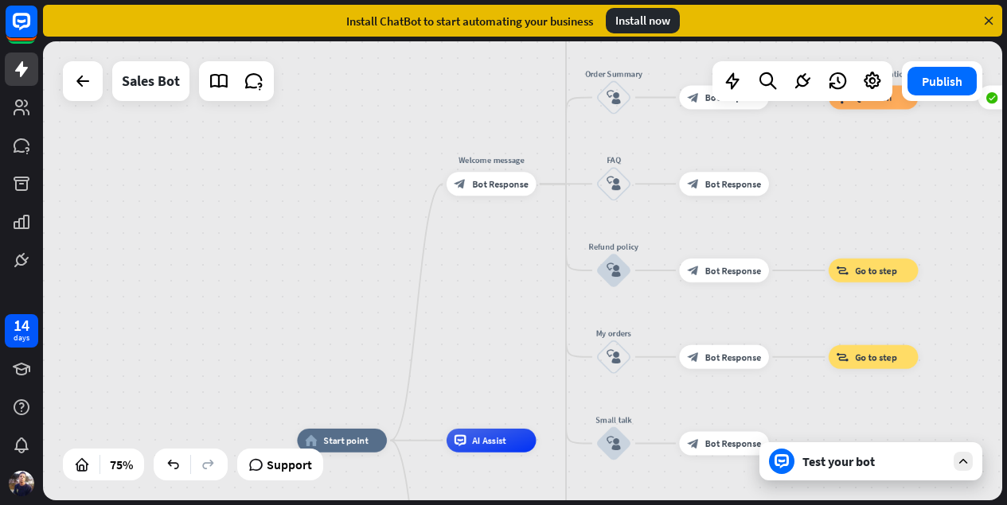
drag, startPoint x: 491, startPoint y: 168, endPoint x: 481, endPoint y: 337, distance: 169.8
click at [481, 337] on div "home_2 Start point Welcome message block_bot_response Bot Response Main menu bl…" at bounding box center [522, 270] width 959 height 459
click at [500, 191] on div "block_bot_response Bot Response" at bounding box center [491, 184] width 90 height 24
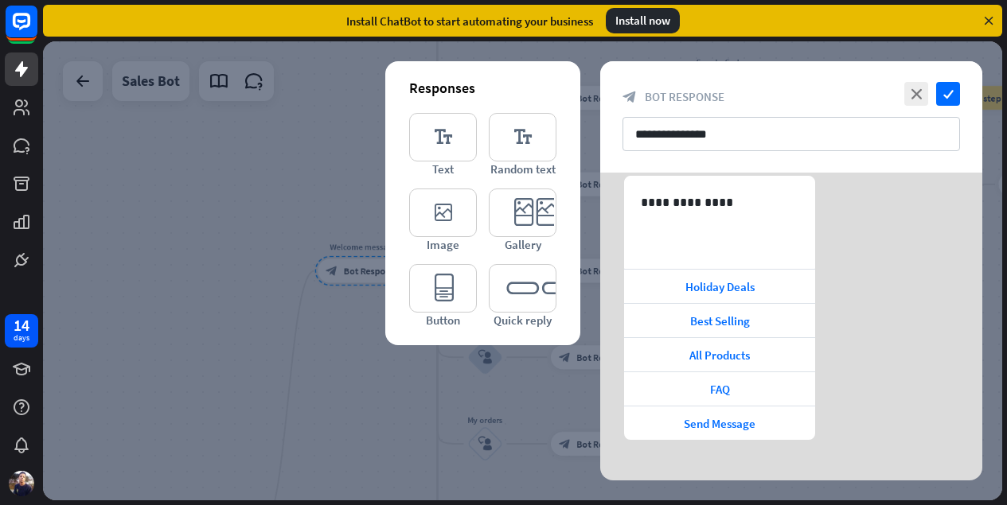
scroll to position [383, 0]
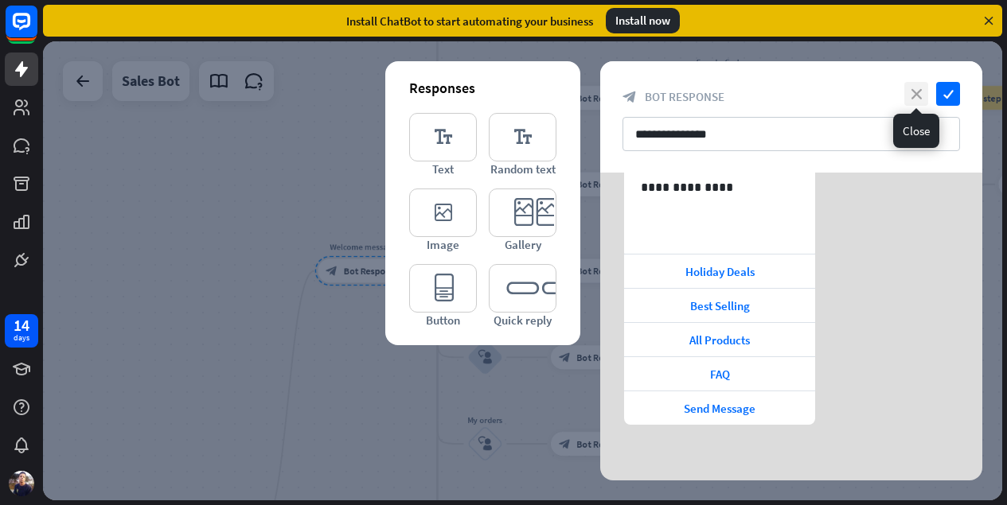
click at [913, 89] on icon "close" at bounding box center [916, 94] width 24 height 24
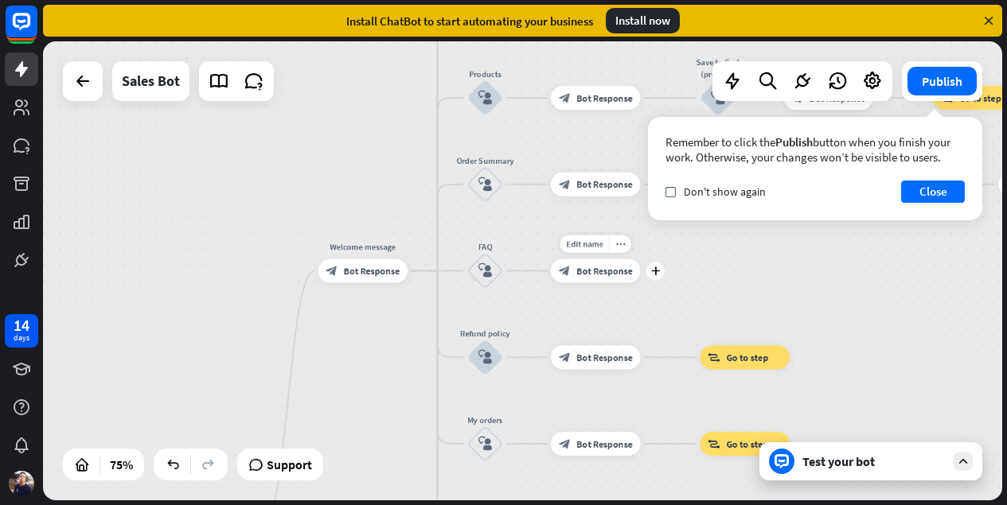
click at [641, 283] on div "Edit name more_horiz plus block_bot_response Bot Response" at bounding box center [596, 271] width 90 height 24
